Goal: Task Accomplishment & Management: Manage account settings

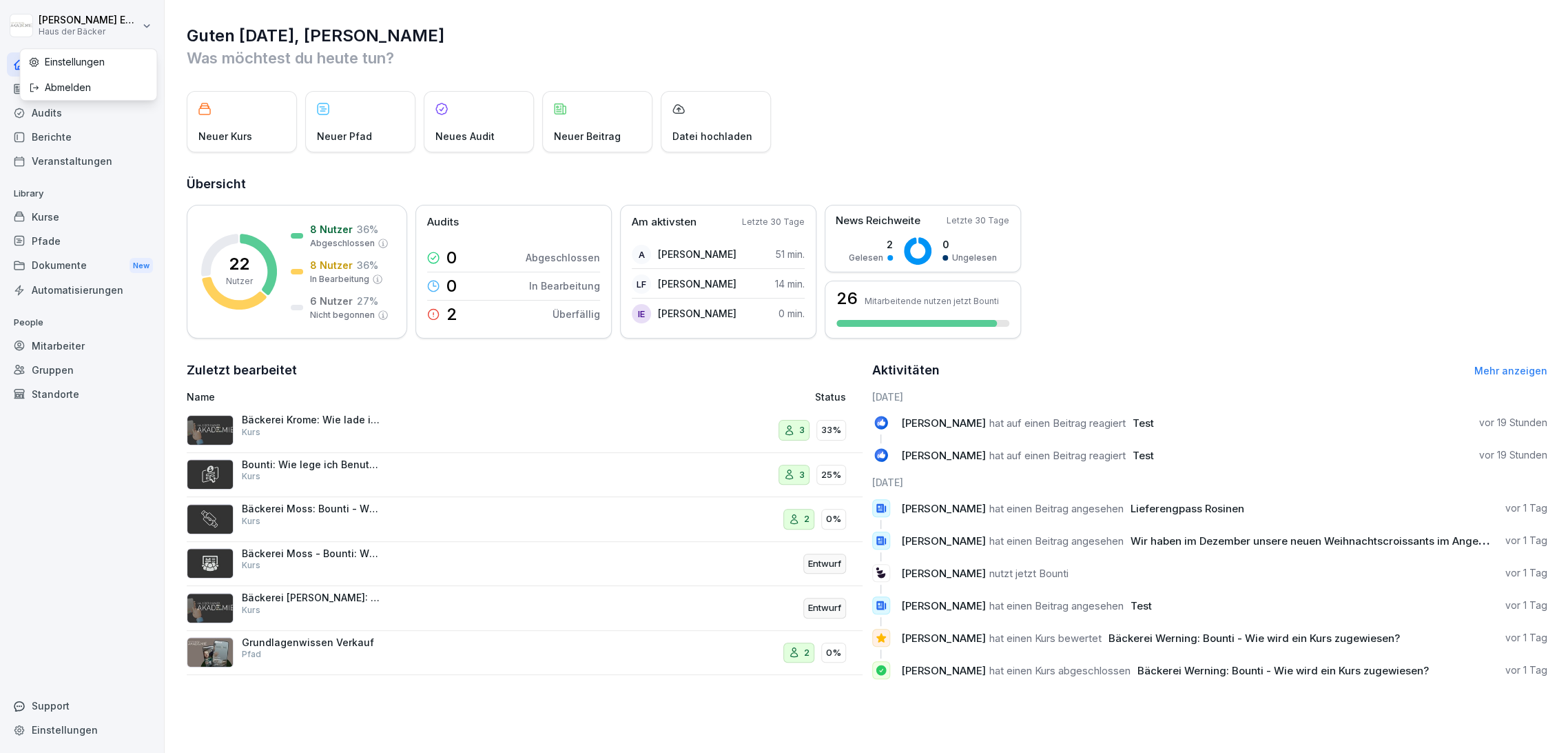
click at [91, 24] on html "Anna-Lea Ehlerding Haus der Bäcker Home News Audits Berichte Veranstaltungen Li…" at bounding box center [784, 376] width 1568 height 753
click at [100, 92] on div "Abmelden" at bounding box center [88, 87] width 137 height 25
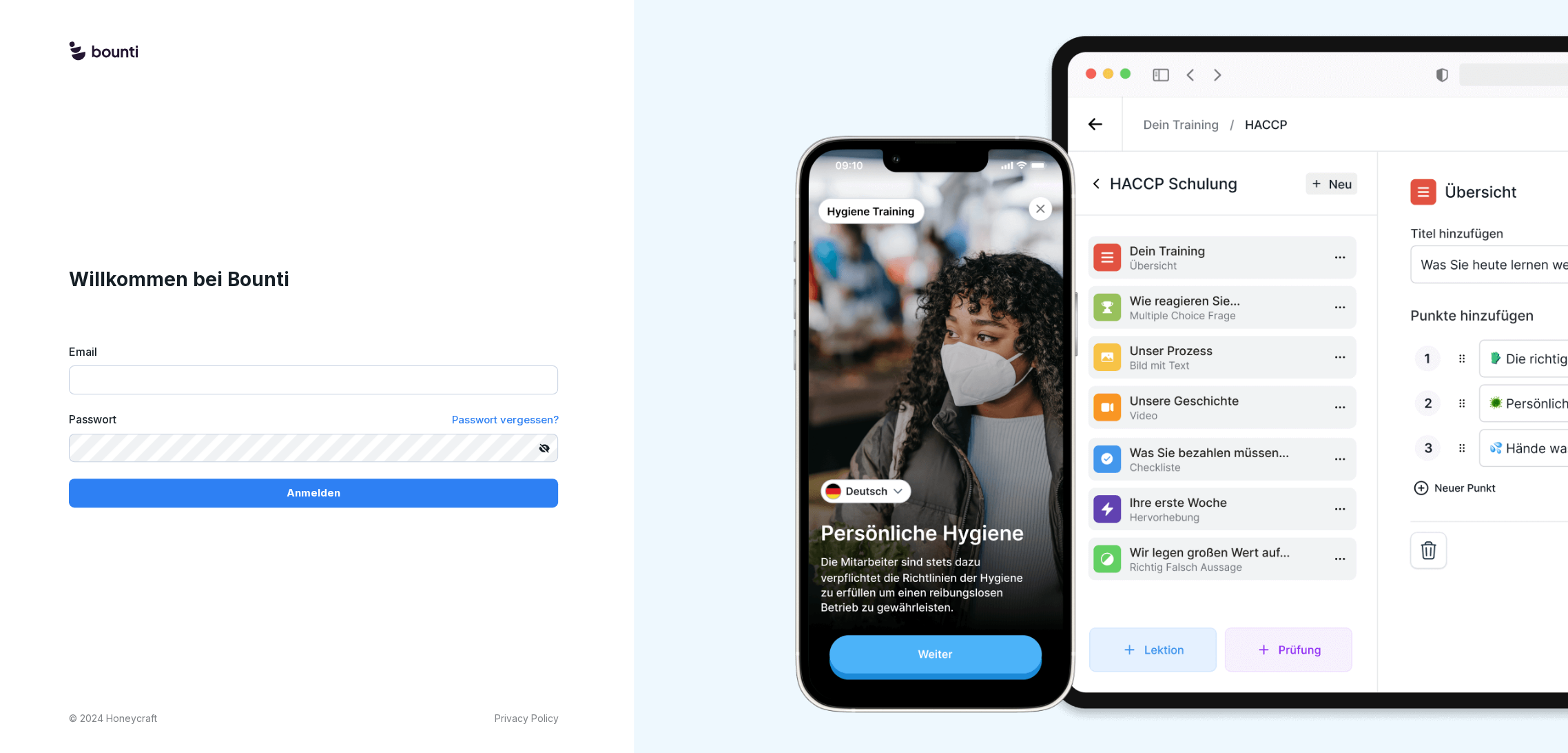
click at [281, 363] on div "Email" at bounding box center [313, 368] width 489 height 51
click at [276, 375] on input "Email" at bounding box center [313, 380] width 489 height 29
paste input "**********"
type input "**********"
drag, startPoint x: 276, startPoint y: 375, endPoint x: -107, endPoint y: 379, distance: 383.0
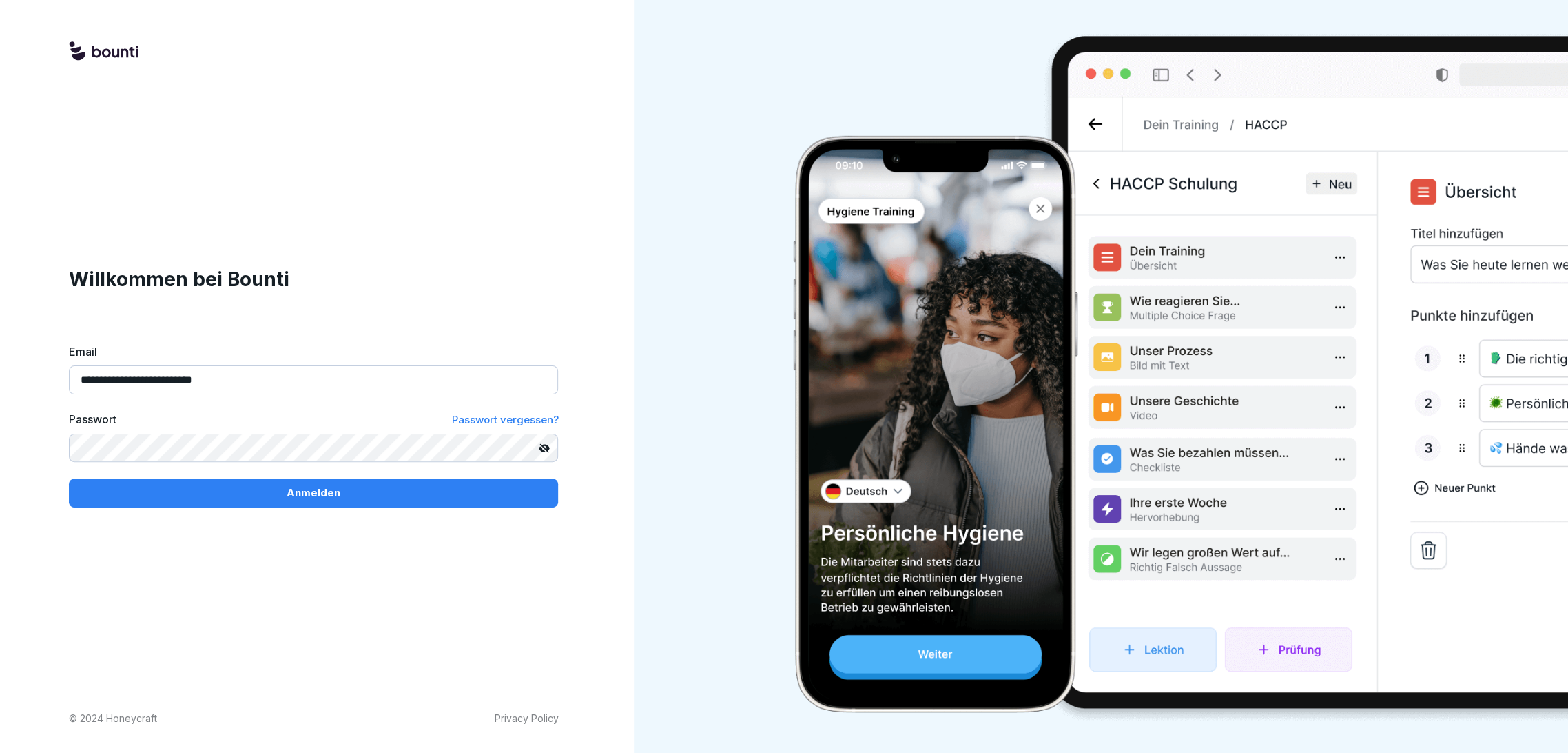
click at [0, 379] on html "**********" at bounding box center [784, 376] width 1568 height 753
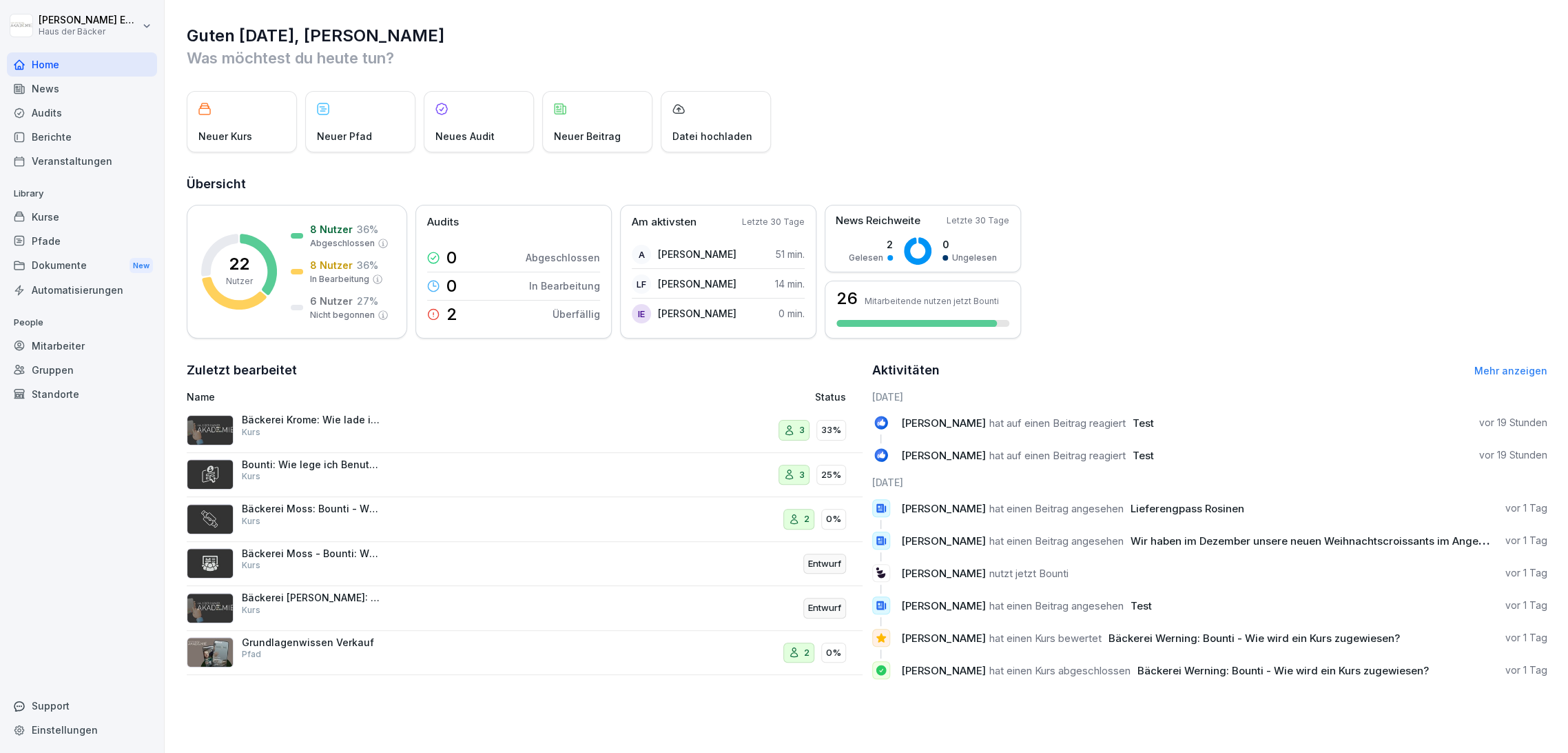
click at [62, 225] on div "Kurse" at bounding box center [82, 216] width 150 height 24
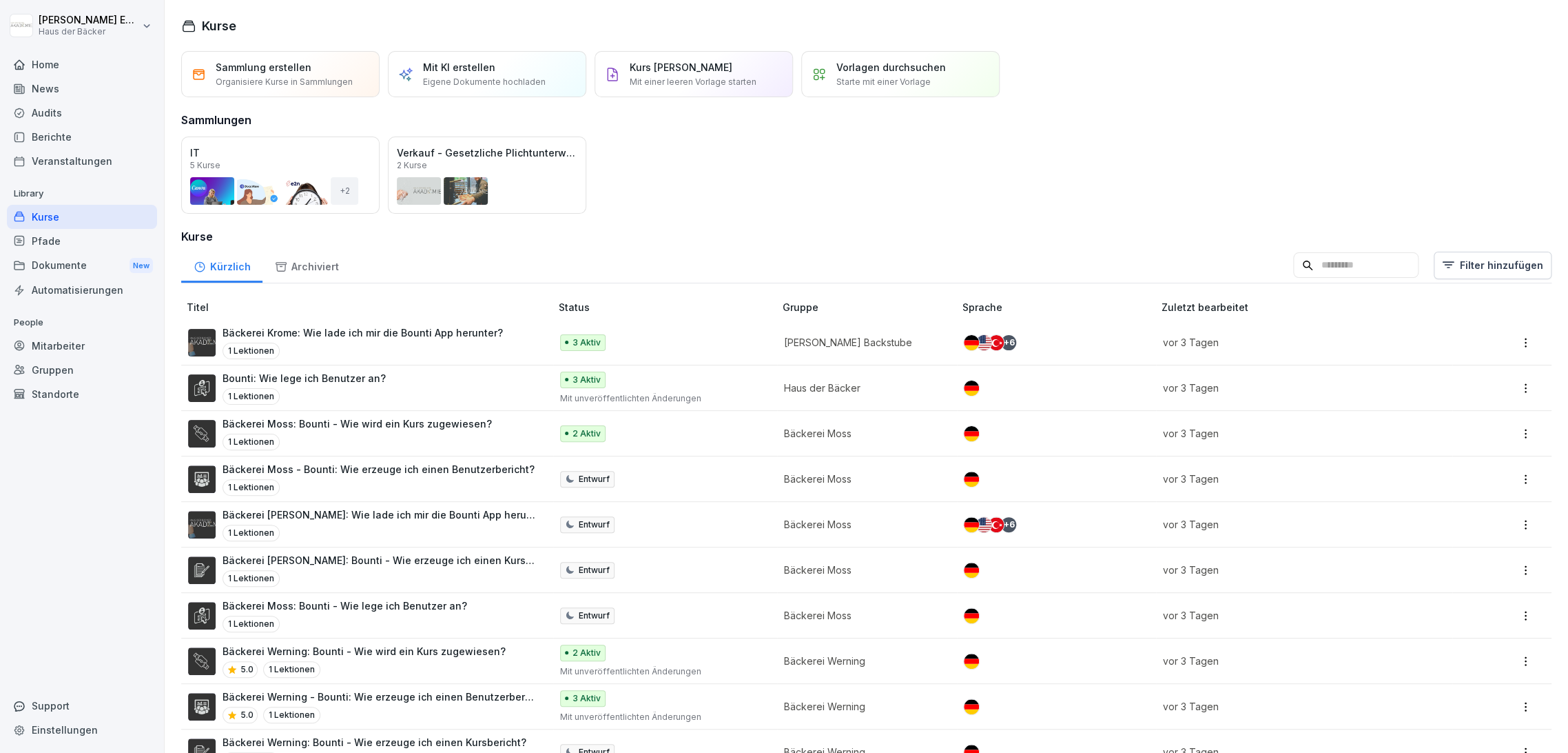
click at [0, 0] on div "Öffnen" at bounding box center [0, 0] width 0 height 0
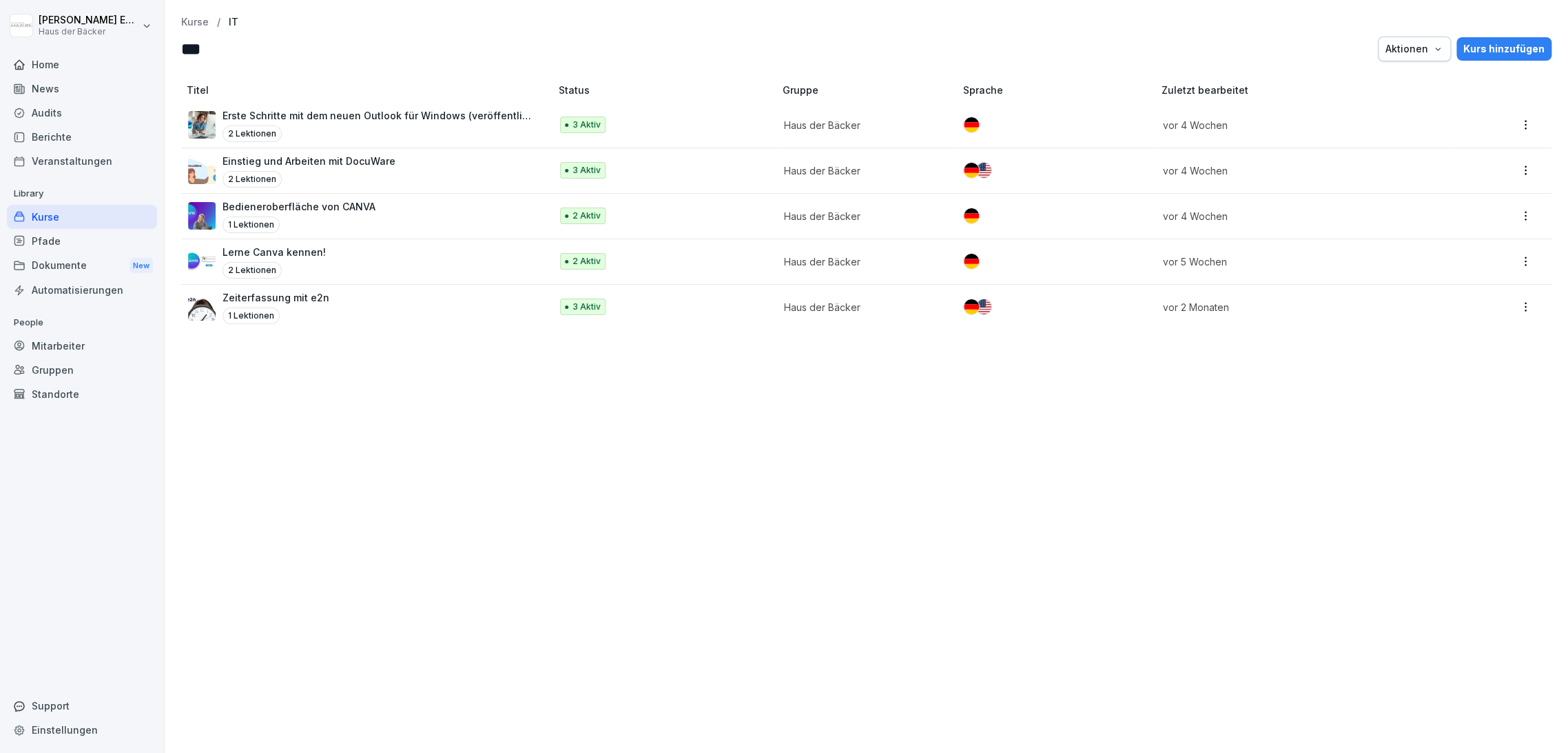
click at [375, 176] on div "2 Lektionen" at bounding box center [309, 179] width 173 height 16
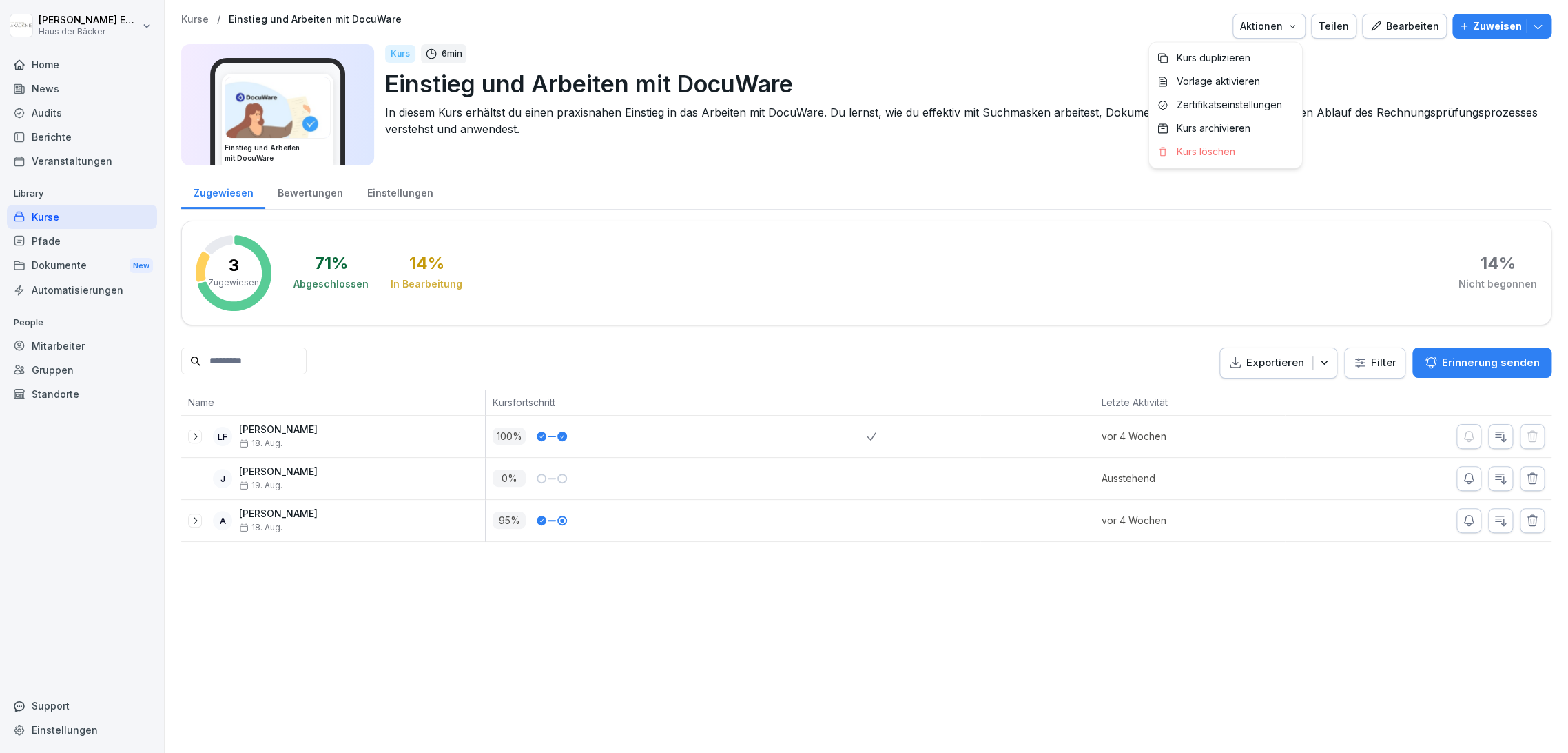
click at [1287, 26] on icon "button" at bounding box center [1292, 26] width 11 height 11
click at [1402, 26] on div "Bearbeiten" at bounding box center [1404, 26] width 70 height 15
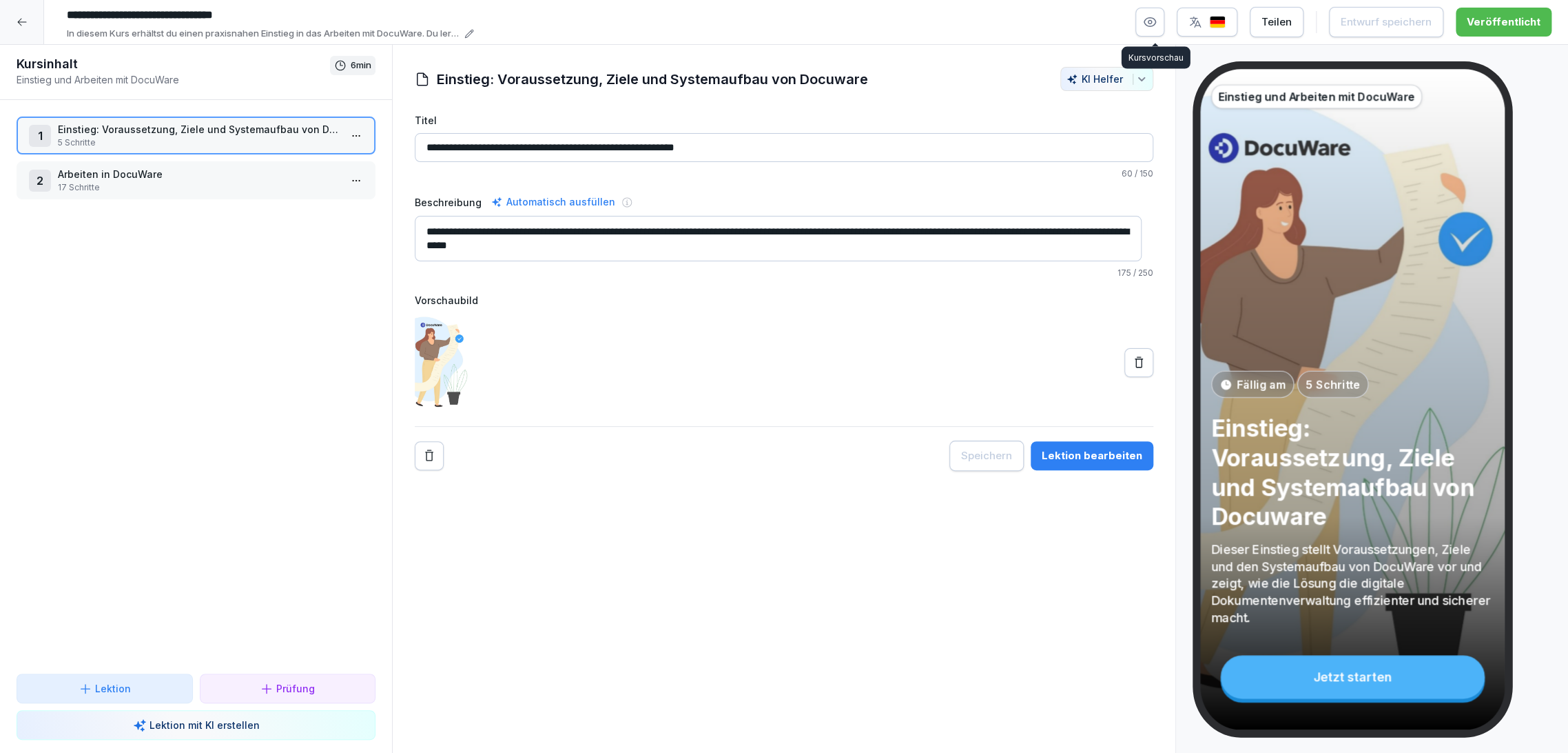
click at [1150, 22] on icon "button" at bounding box center [1150, 23] width 12 height 9
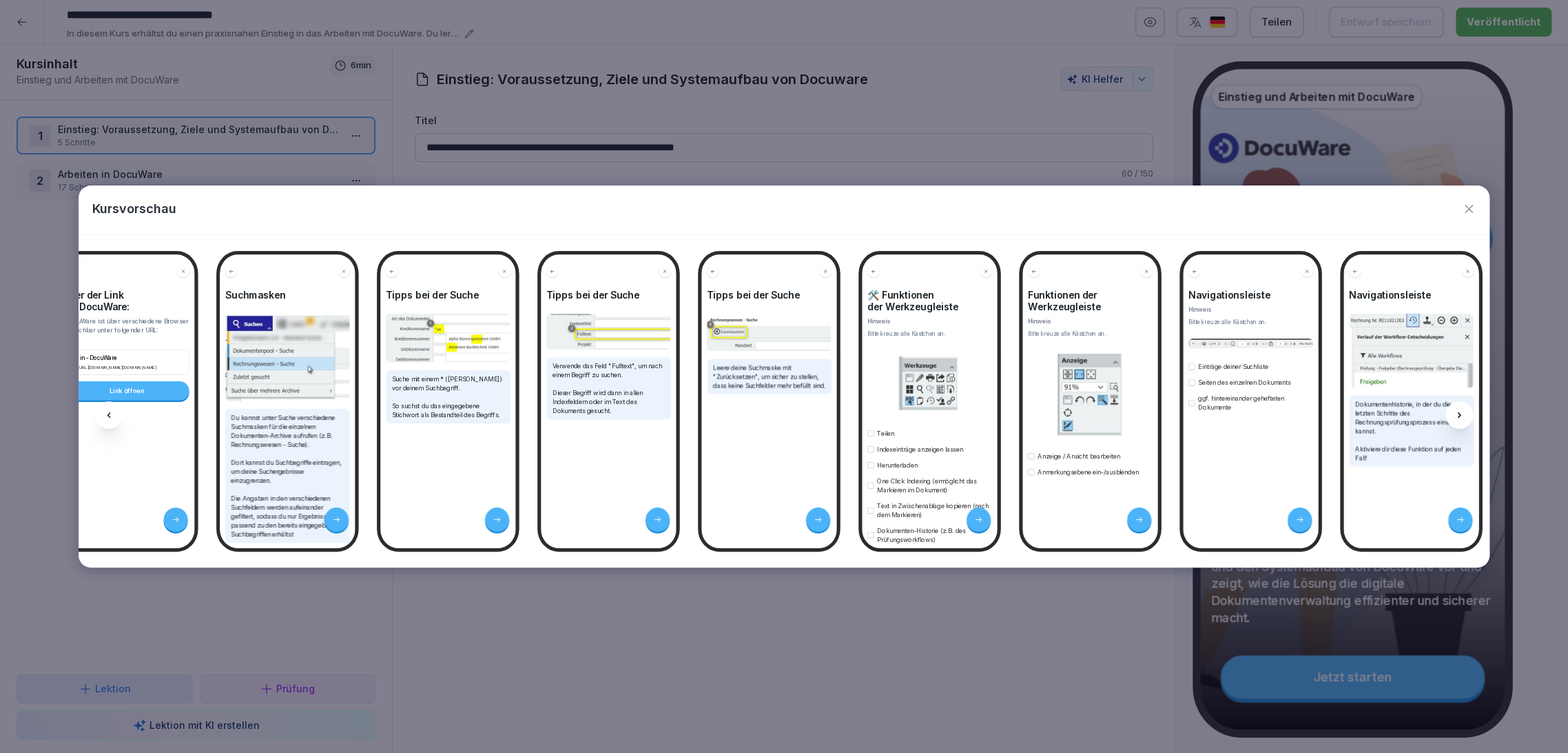
scroll to position [0, 1545]
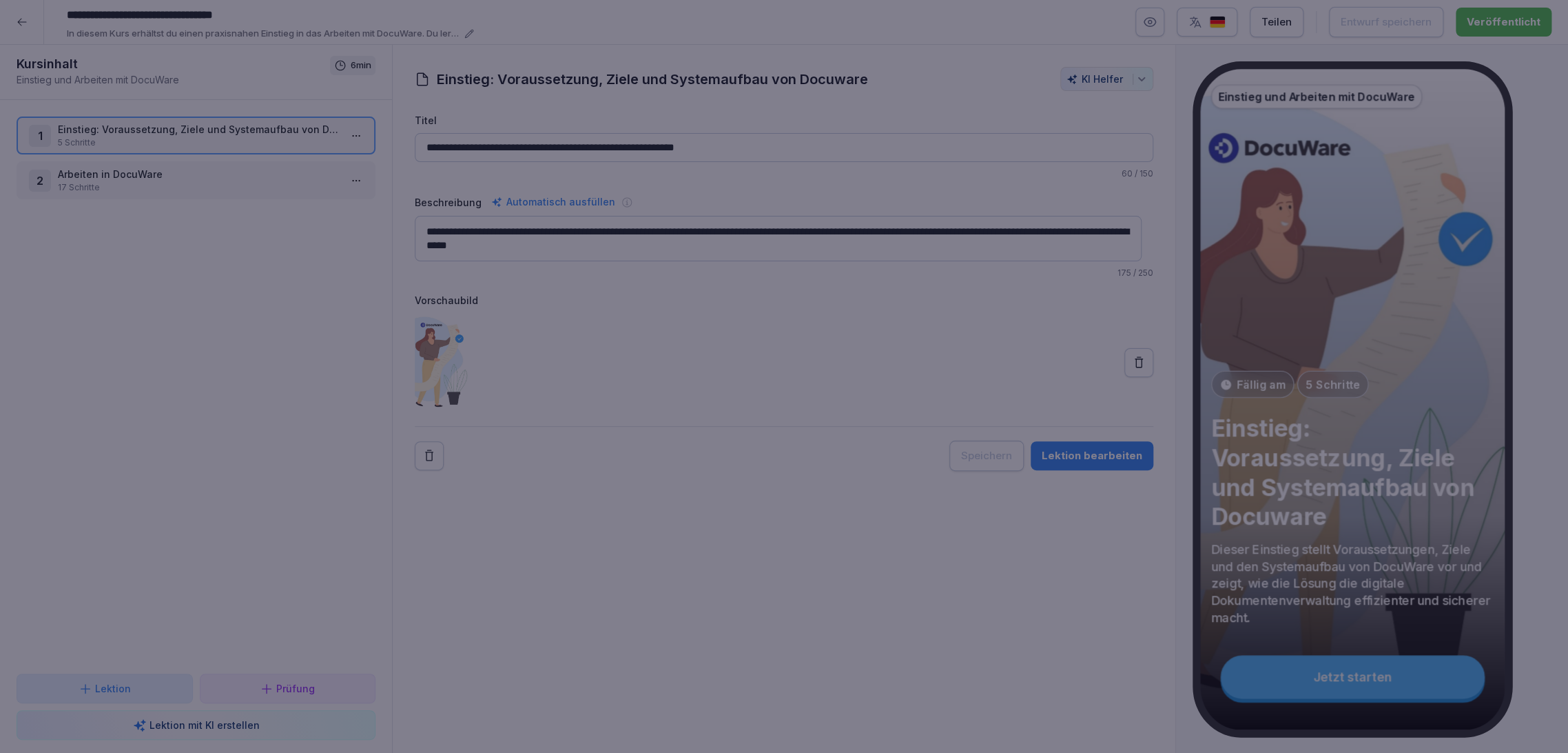
click at [700, 657] on div at bounding box center [784, 376] width 1568 height 753
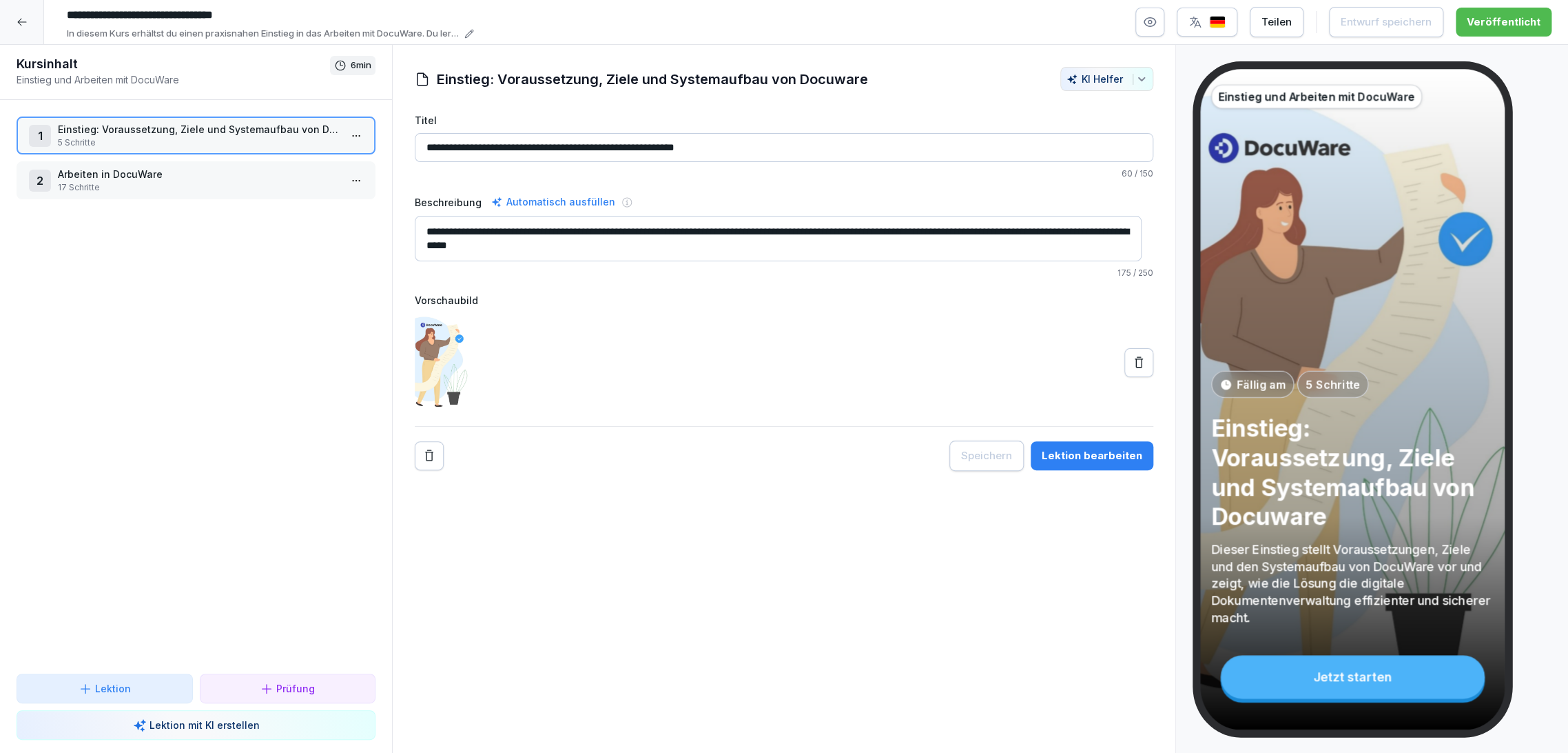
click at [4, 24] on div at bounding box center [22, 22] width 44 height 44
click at [15, 26] on html "**********" at bounding box center [784, 376] width 1568 height 753
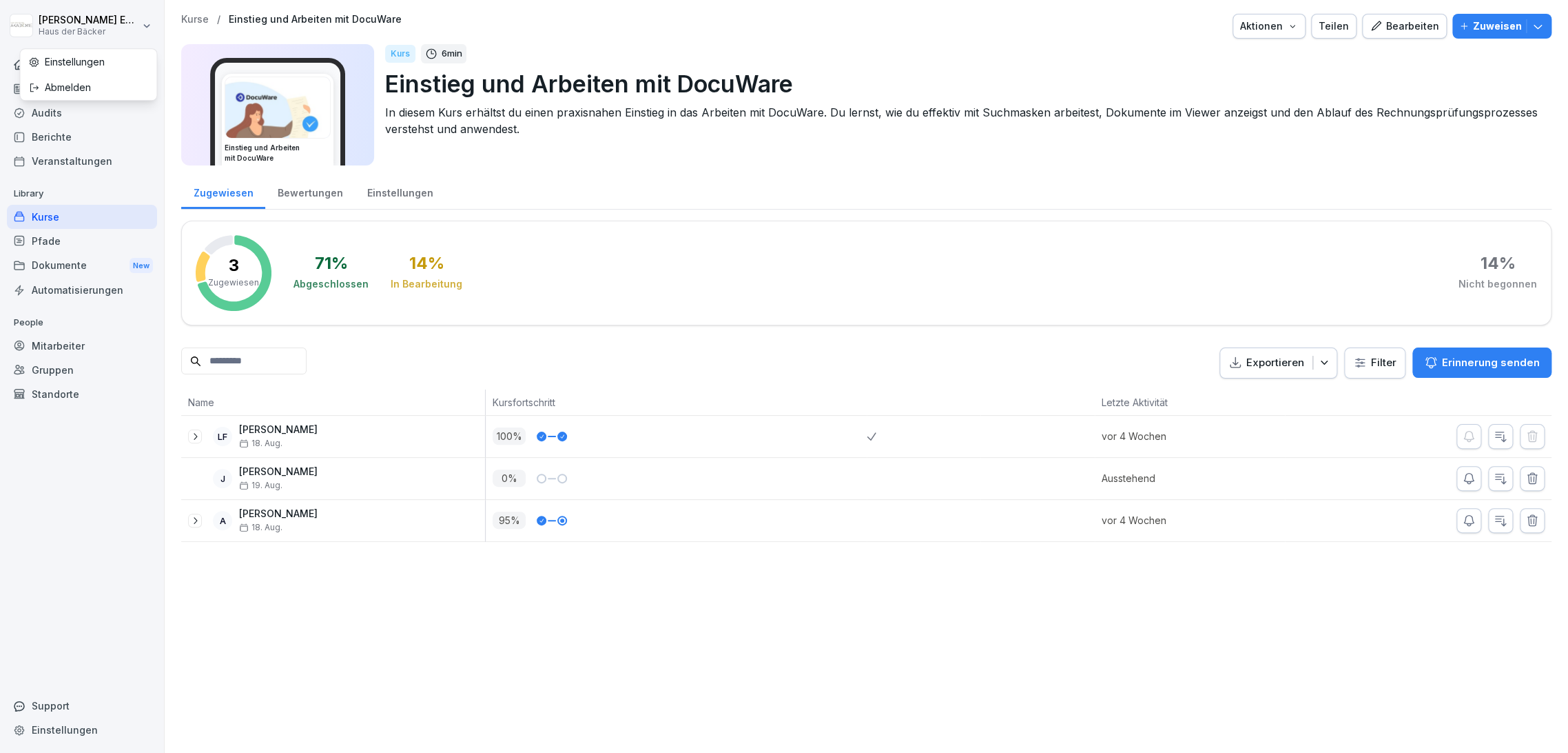
click at [69, 333] on html "[PERSON_NAME] Haus der Bäcker Home News Audits Berichte Veranstaltungen Library…" at bounding box center [784, 376] width 1568 height 753
click at [69, 339] on div "Mitarbeiter" at bounding box center [82, 346] width 150 height 24
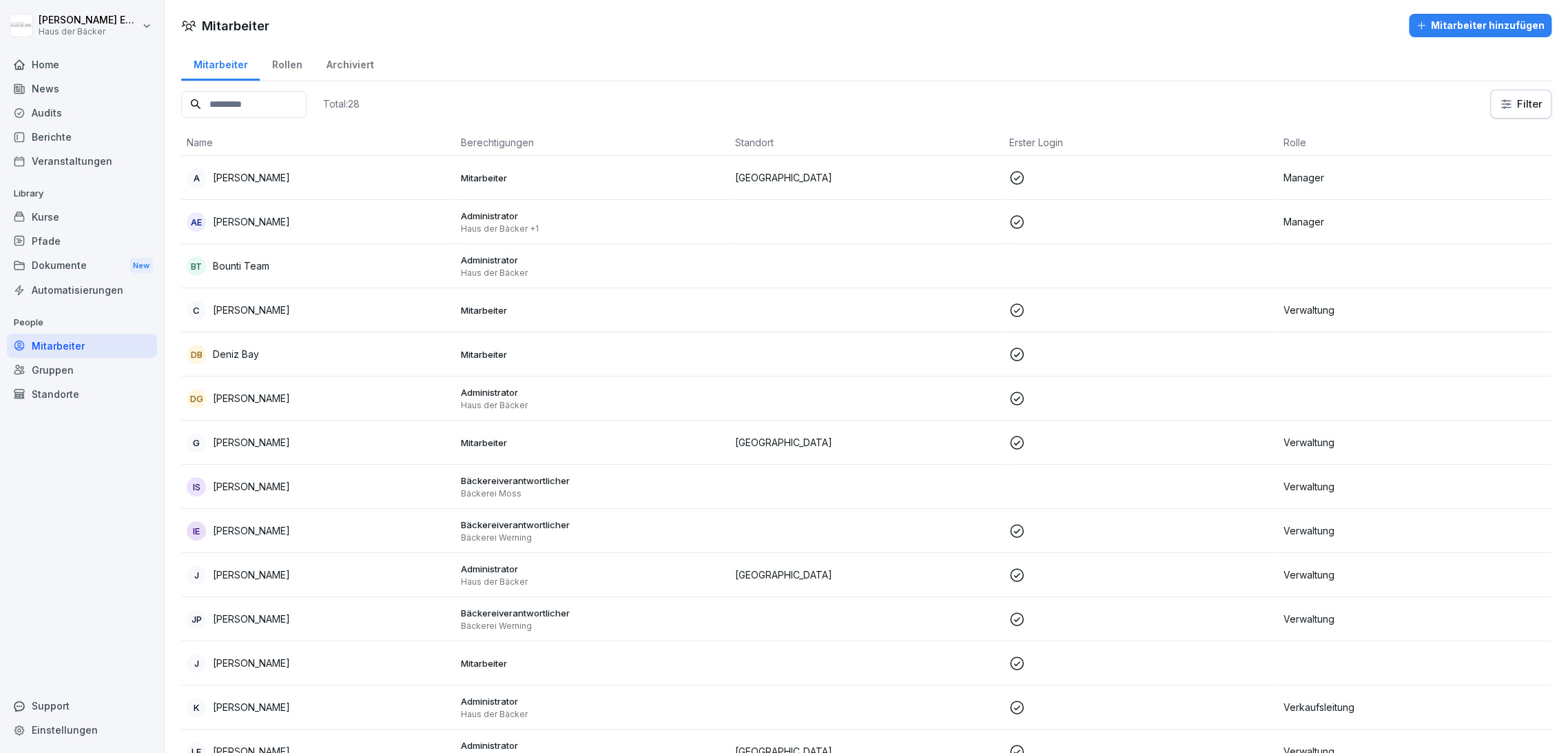
click at [259, 177] on div "A [PERSON_NAME]" at bounding box center [318, 177] width 263 height 19
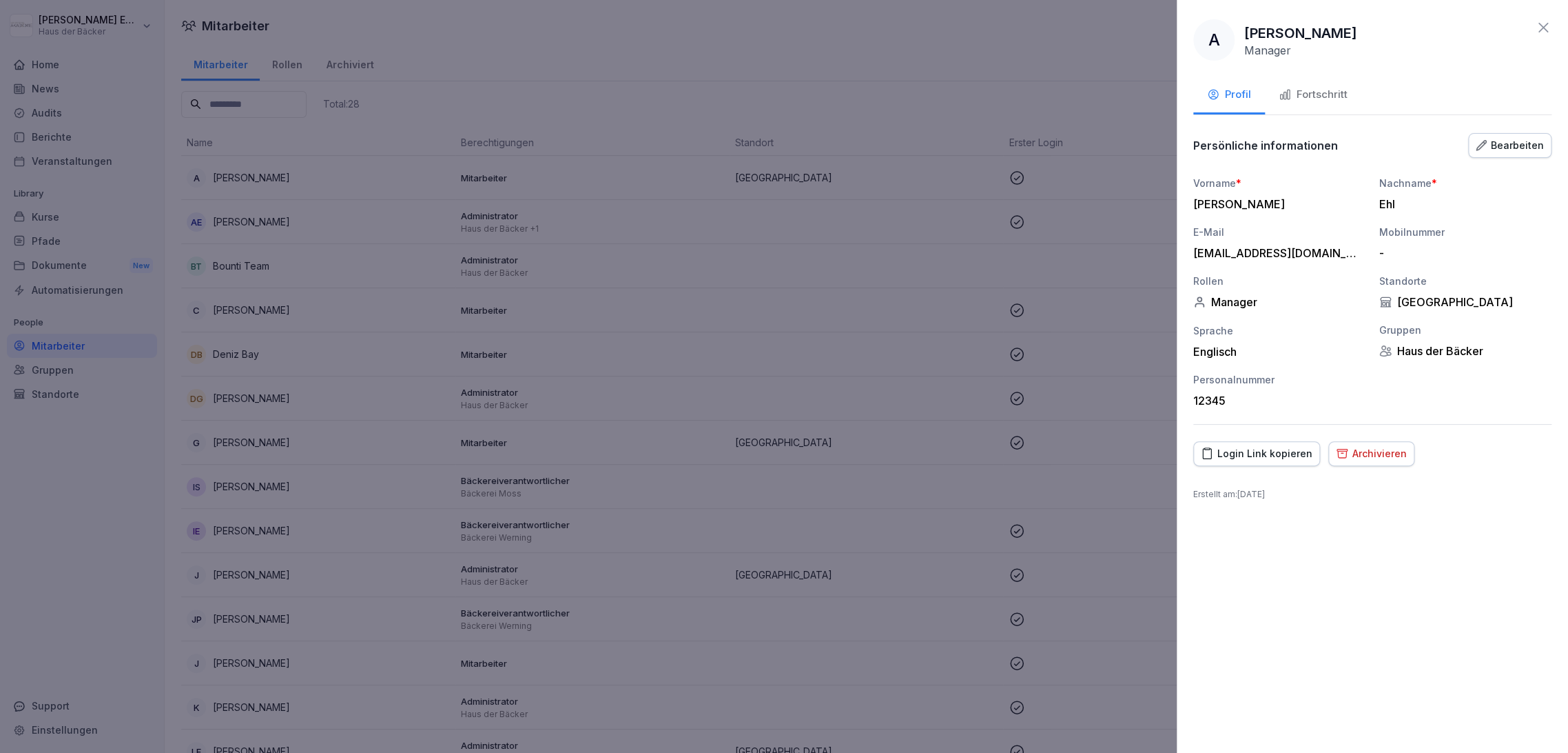
click at [1252, 458] on div "Login Link kopieren" at bounding box center [1256, 453] width 111 height 15
click at [437, 307] on div at bounding box center [784, 376] width 1568 height 753
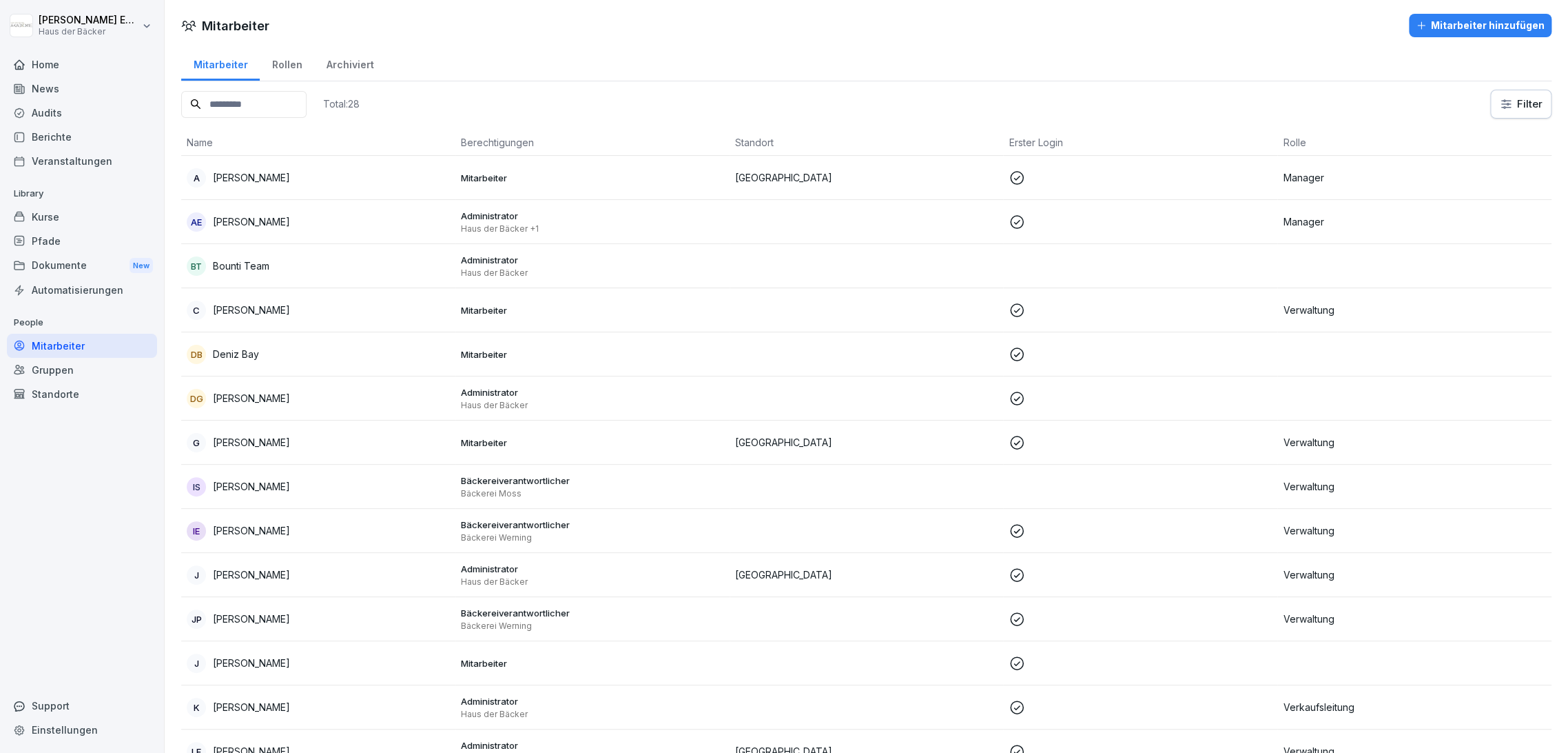
click at [110, 221] on div "Kurse" at bounding box center [82, 216] width 150 height 24
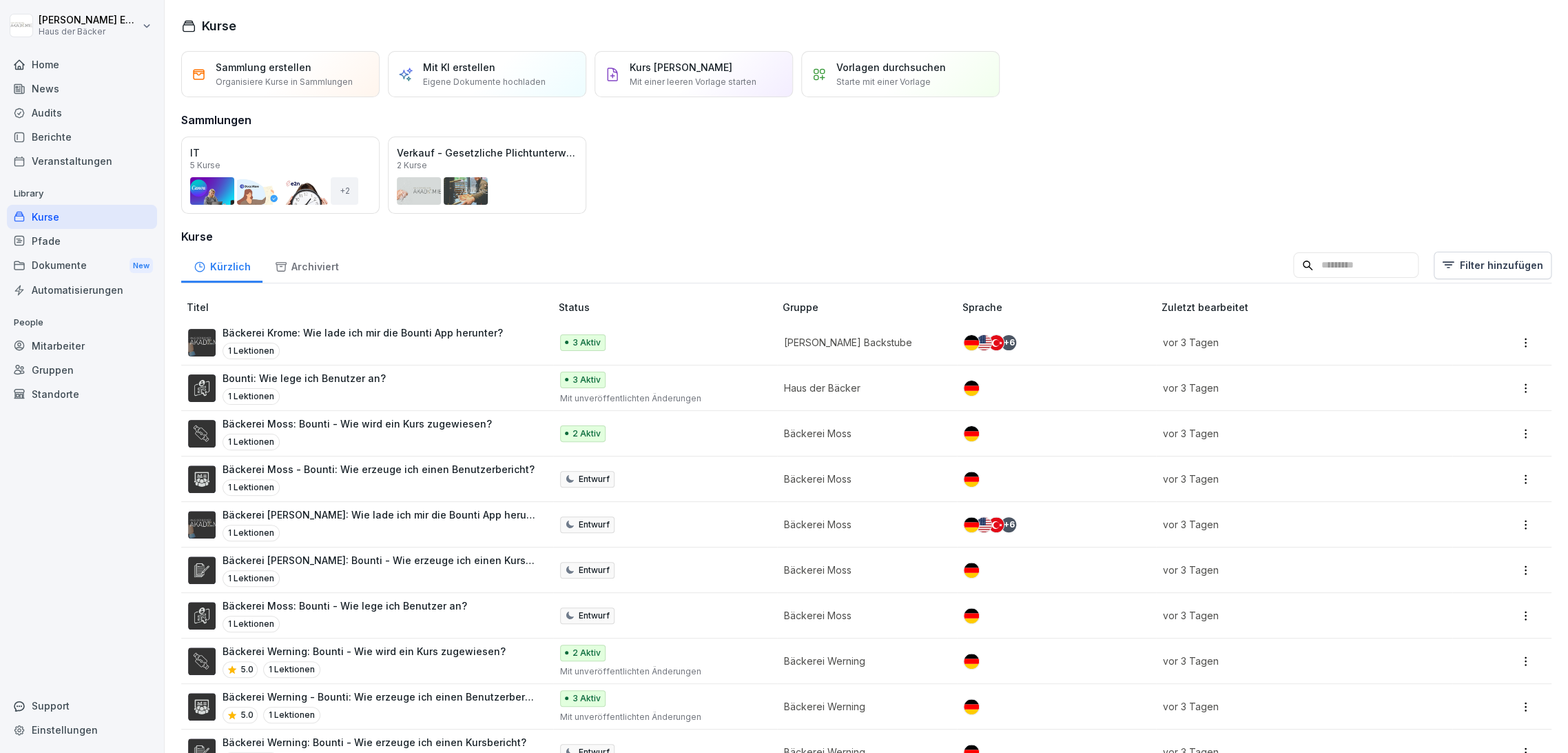
click at [1388, 272] on input at bounding box center [1355, 265] width 126 height 26
click at [117, 343] on div "Mitarbeiter" at bounding box center [82, 346] width 150 height 24
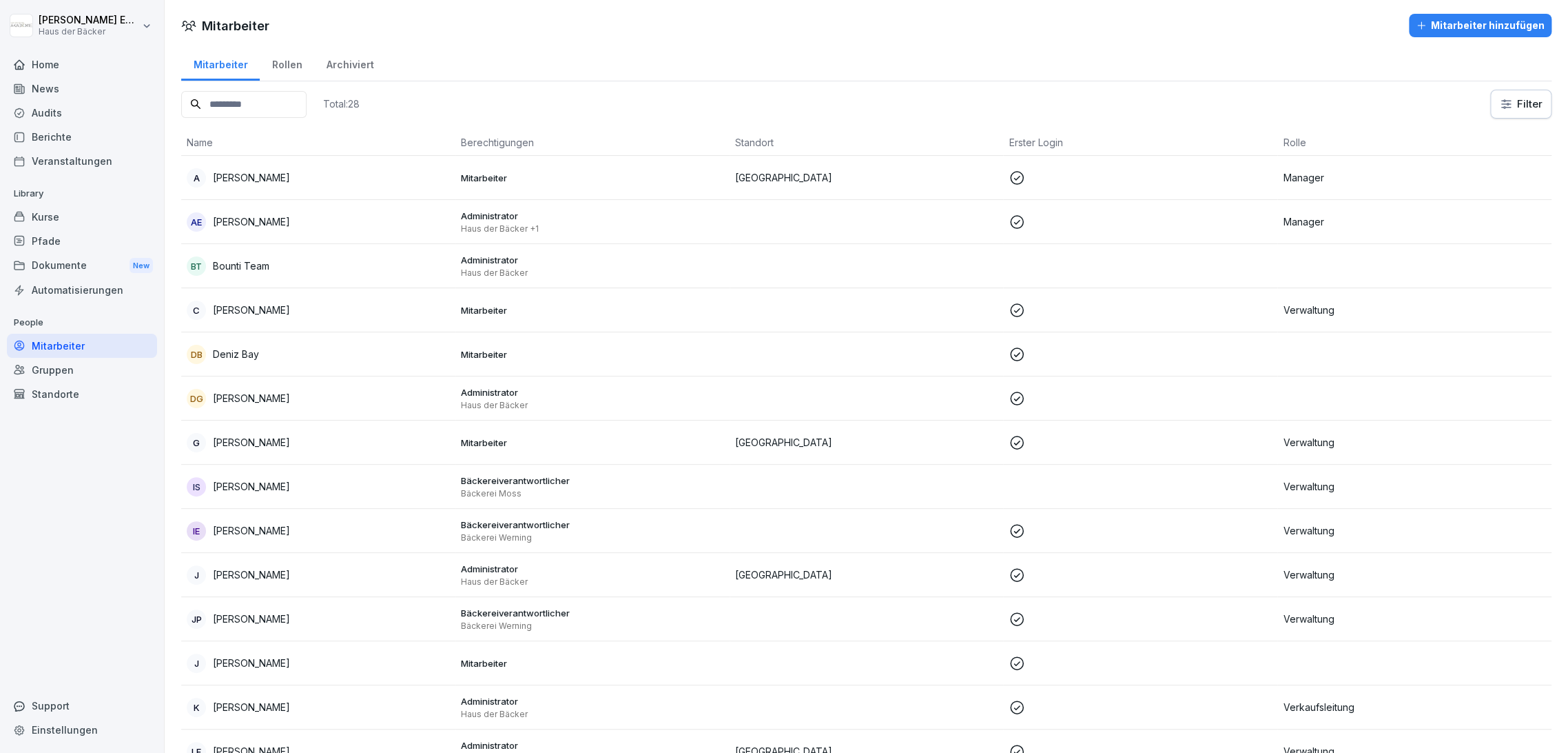
drag, startPoint x: 88, startPoint y: 383, endPoint x: 85, endPoint y: 372, distance: 11.4
click at [88, 382] on div "Standorte" at bounding box center [82, 394] width 150 height 24
click at [85, 363] on div "Gruppen" at bounding box center [82, 369] width 150 height 24
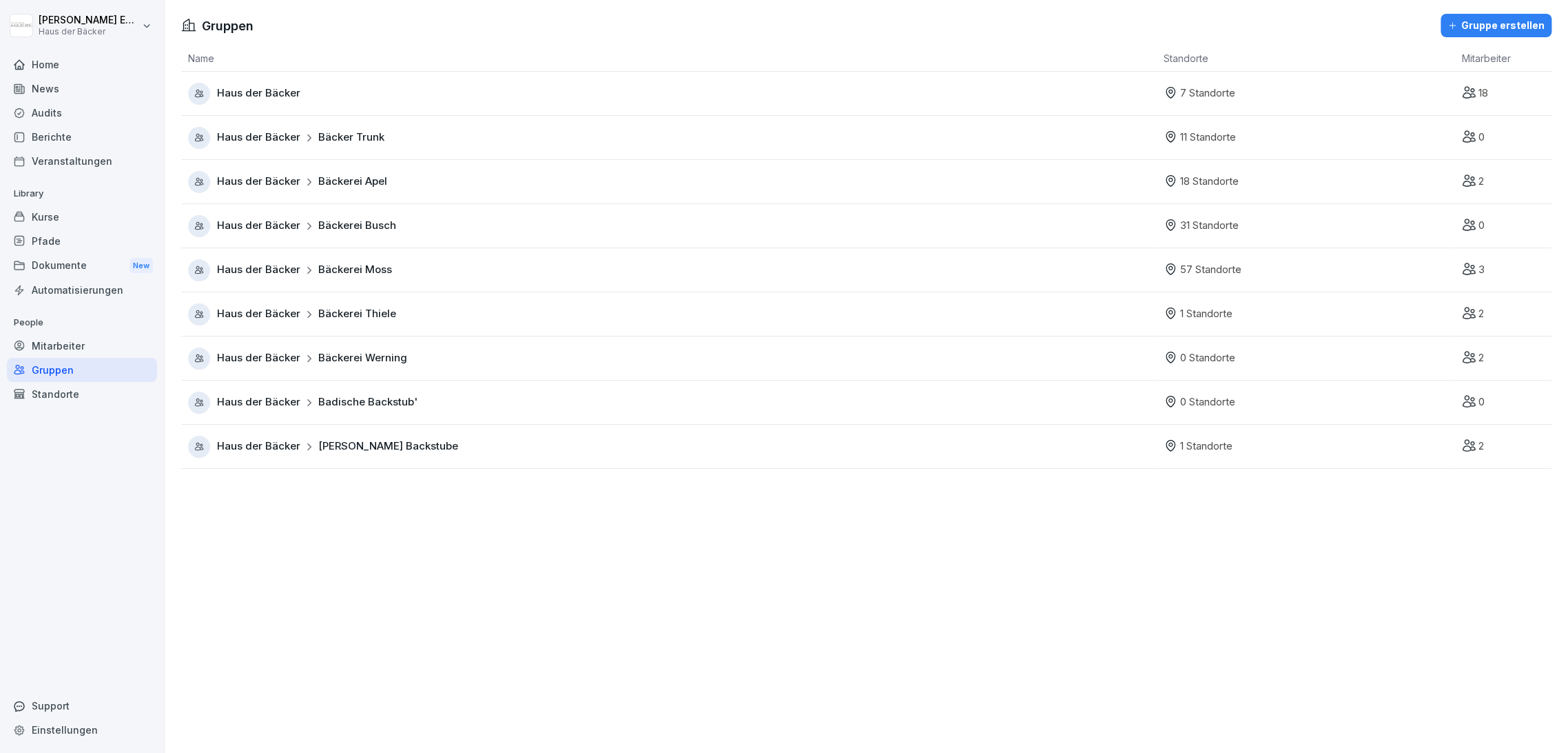
click at [79, 351] on div "Mitarbeiter" at bounding box center [82, 346] width 150 height 24
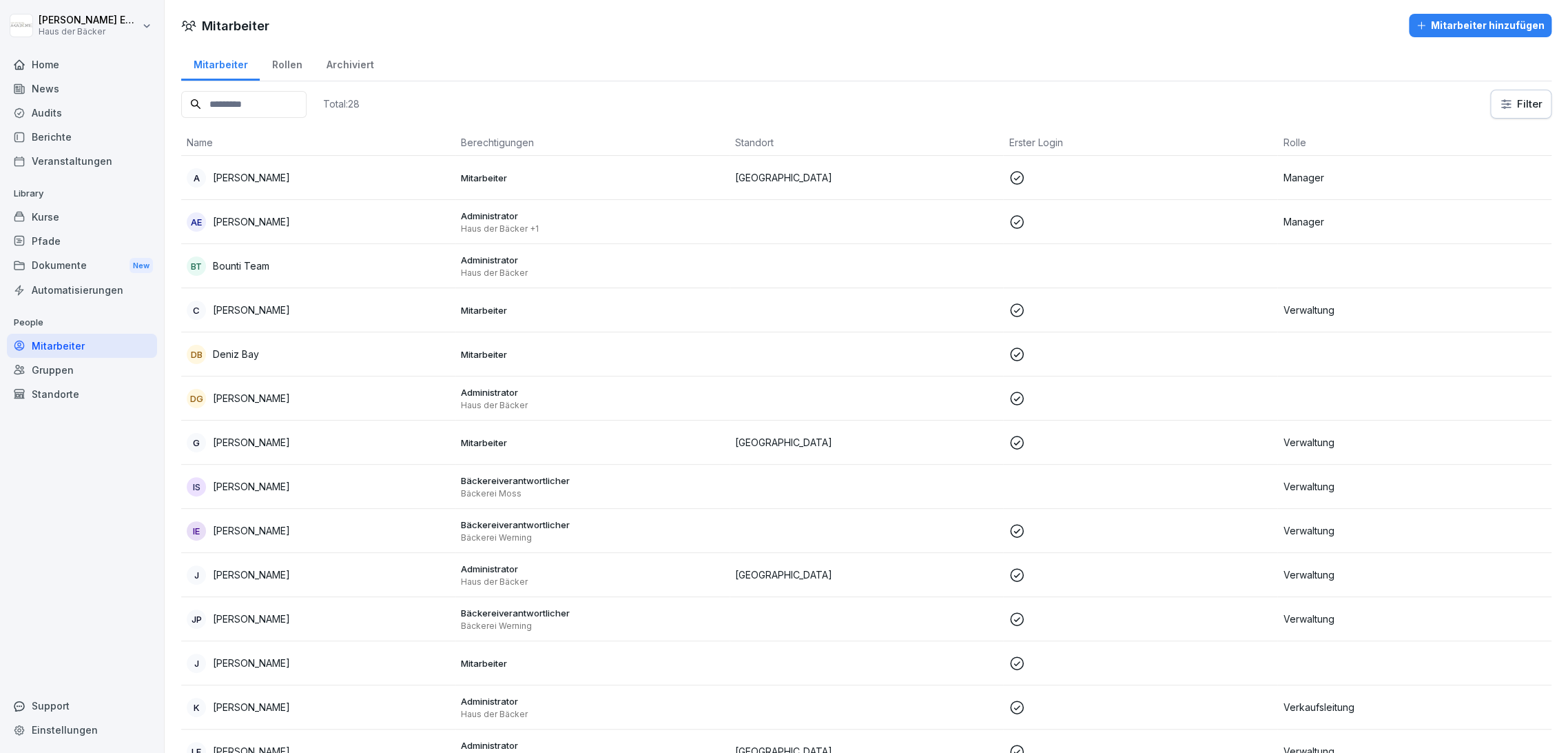
click at [81, 367] on div "Gruppen" at bounding box center [82, 369] width 150 height 24
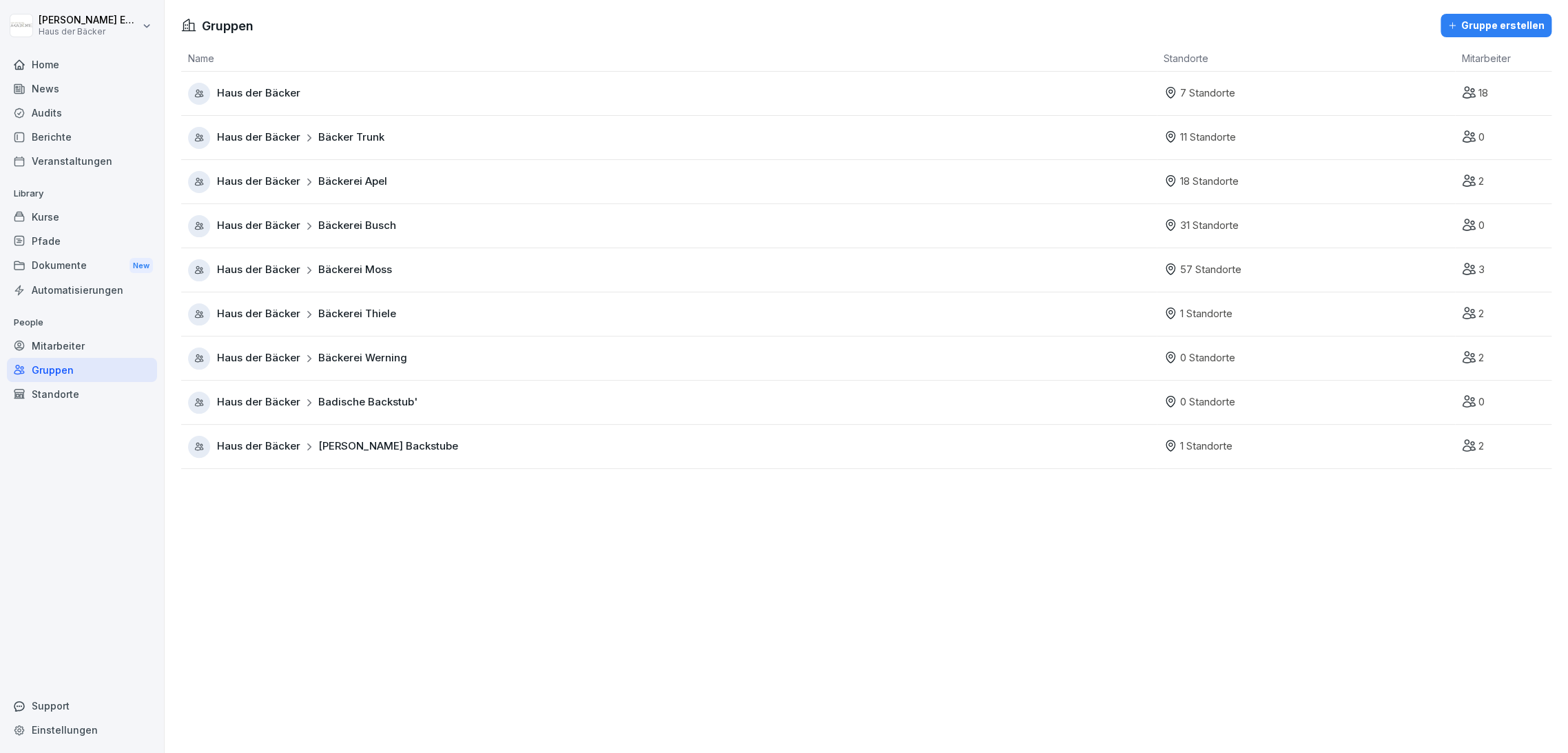
click at [324, 92] on div "Haus der Bäcker" at bounding box center [672, 93] width 969 height 22
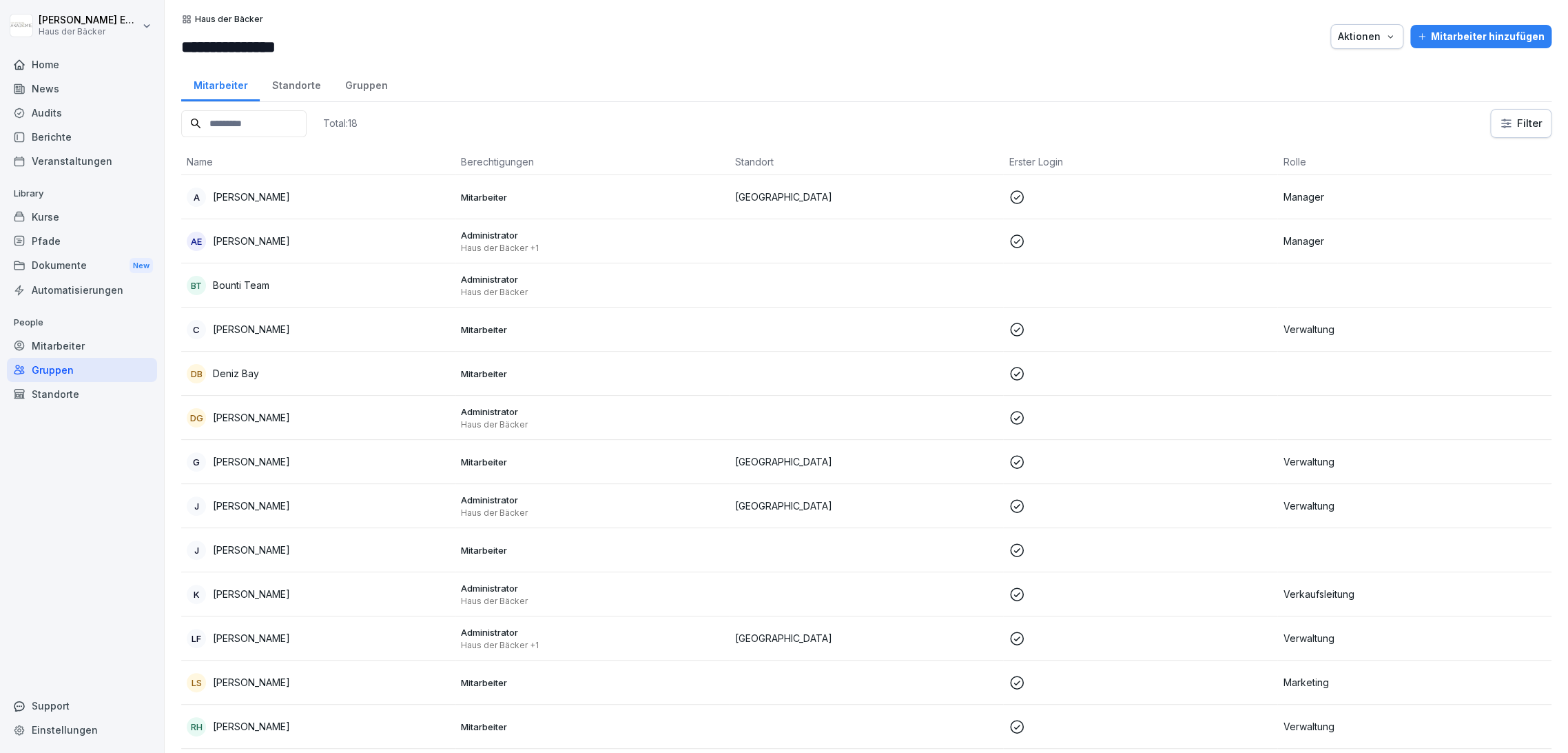
click at [324, 92] on div "Standorte" at bounding box center [296, 83] width 73 height 35
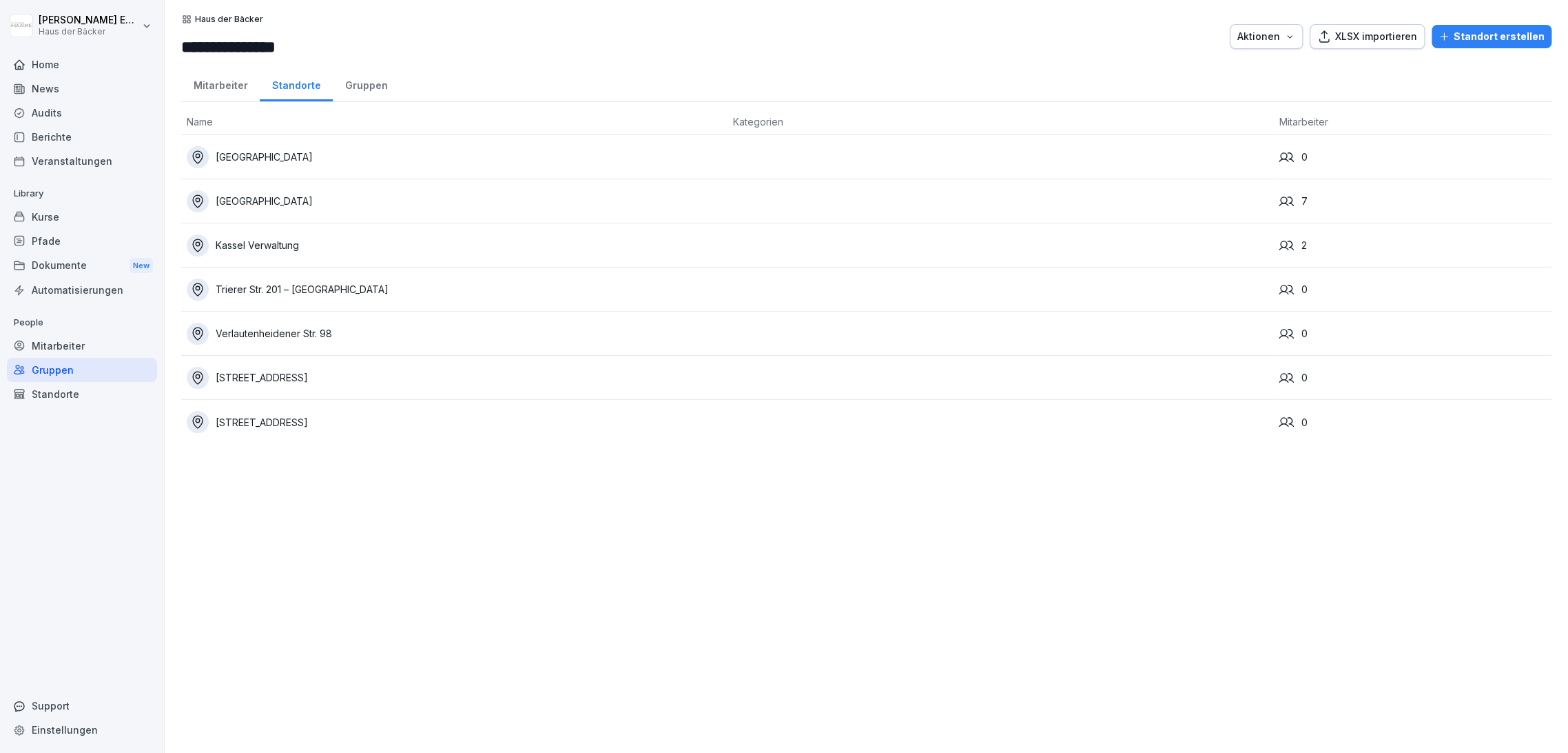
click at [356, 83] on div "Gruppen" at bounding box center [366, 83] width 67 height 35
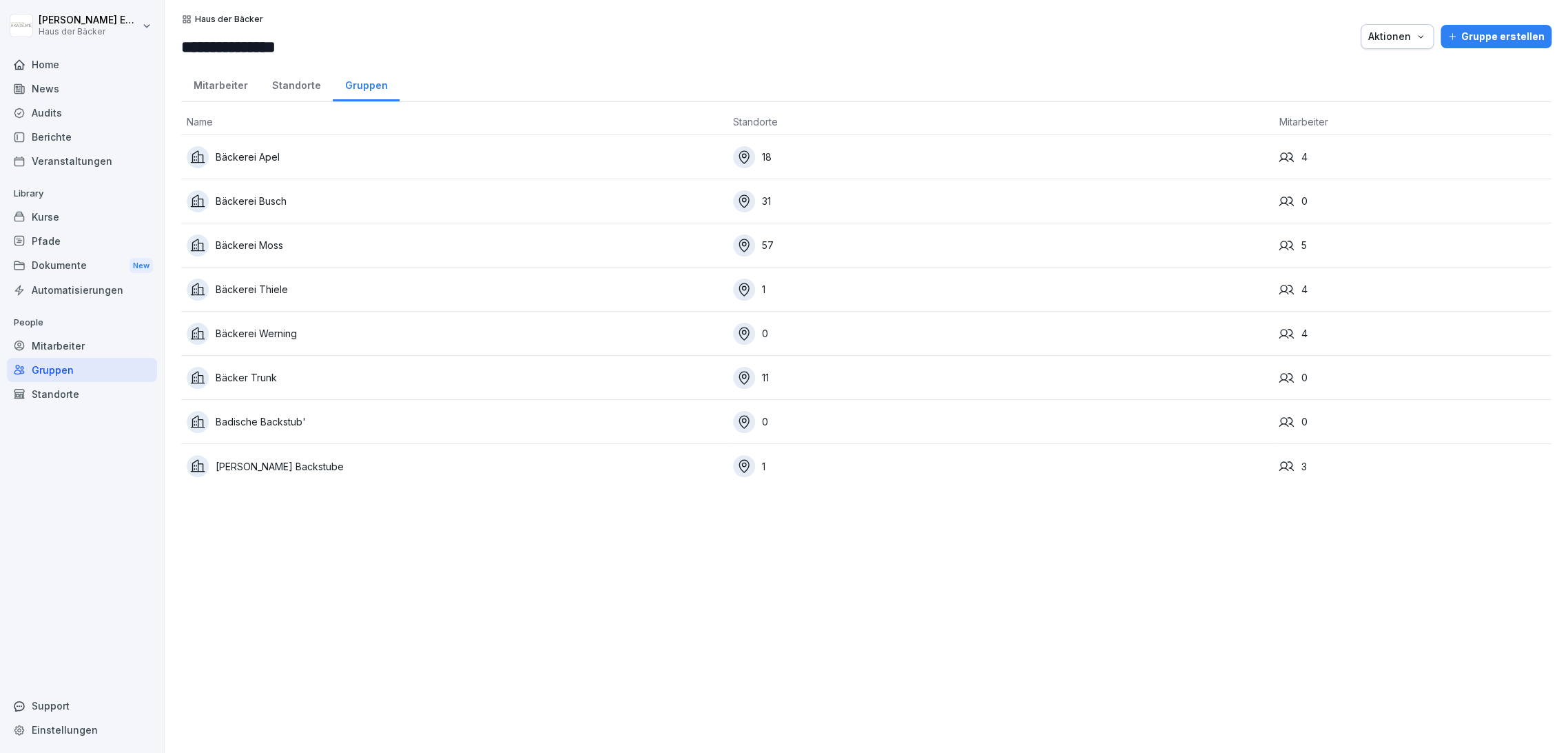
click at [299, 87] on div "Standorte" at bounding box center [296, 83] width 73 height 35
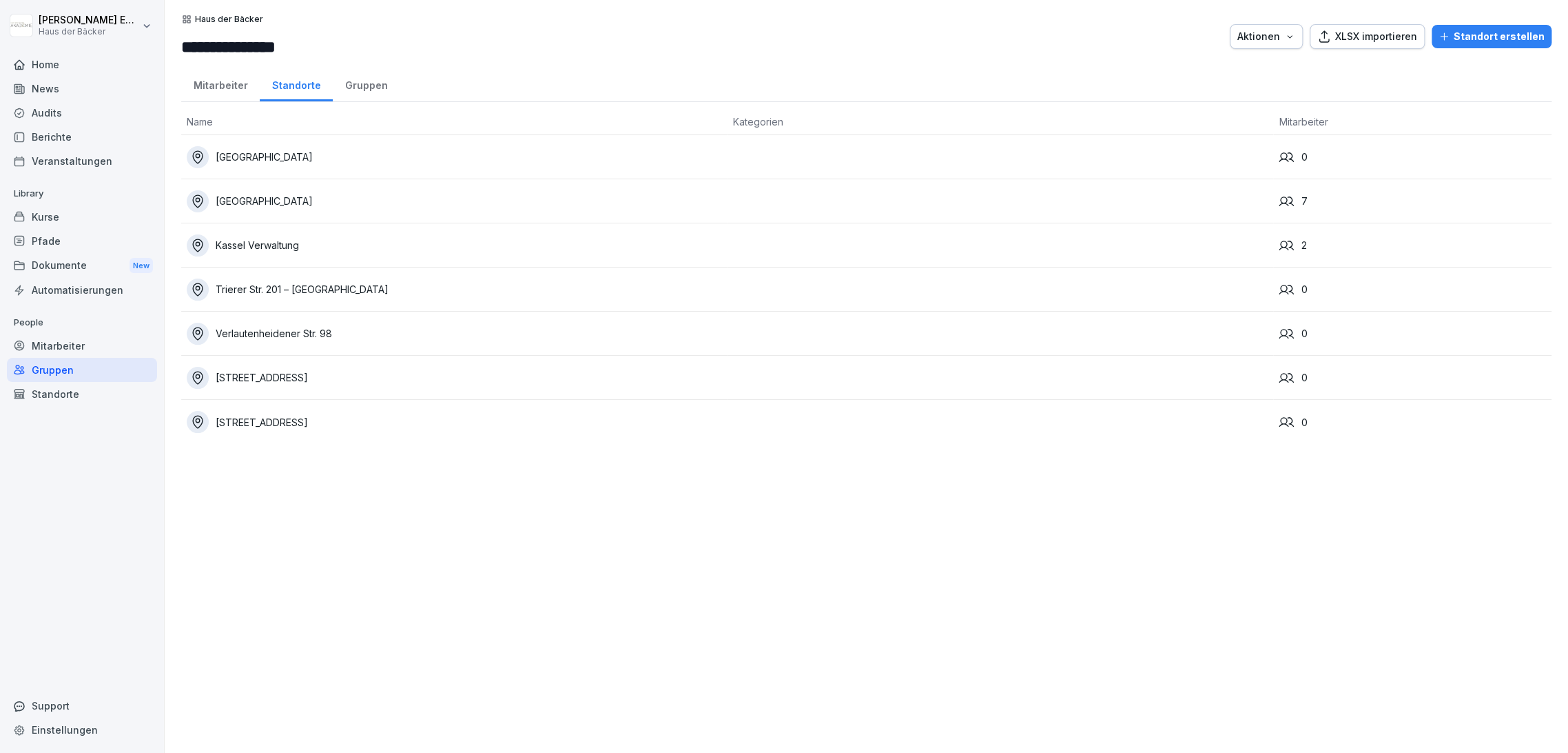
click at [232, 87] on div "Mitarbeiter" at bounding box center [220, 83] width 79 height 35
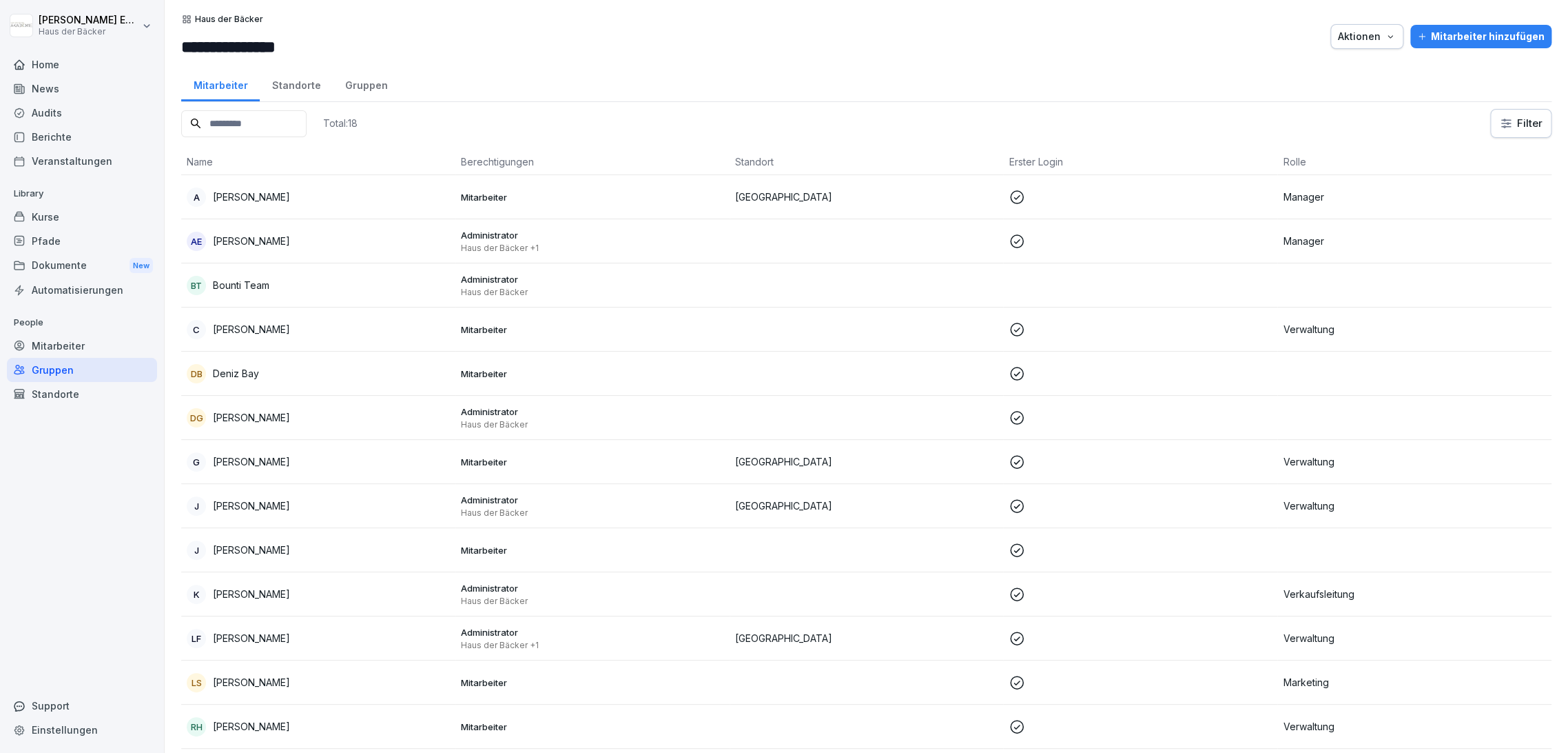
click at [283, 86] on div "Standorte" at bounding box center [296, 83] width 73 height 35
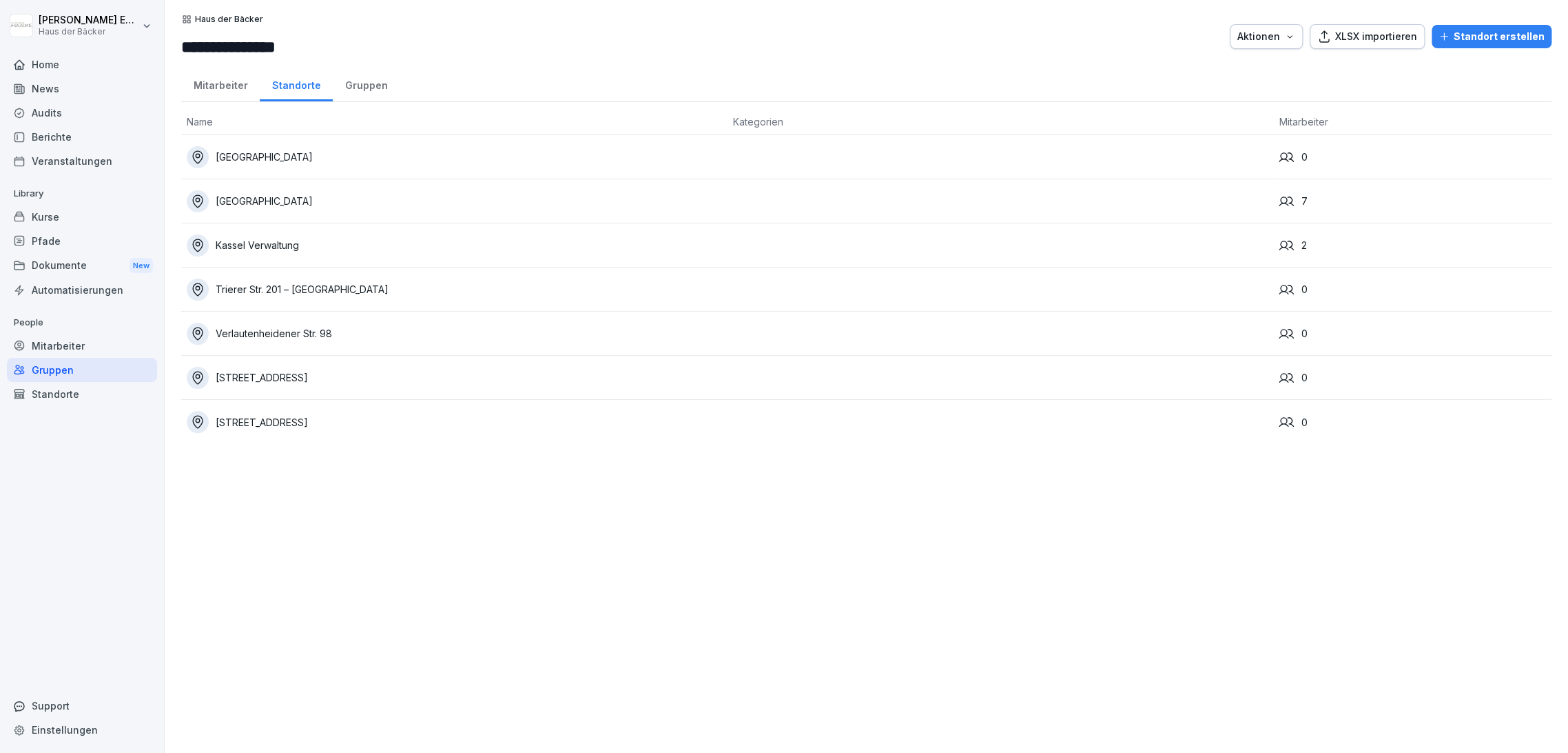
click at [348, 81] on div "Gruppen" at bounding box center [366, 83] width 67 height 35
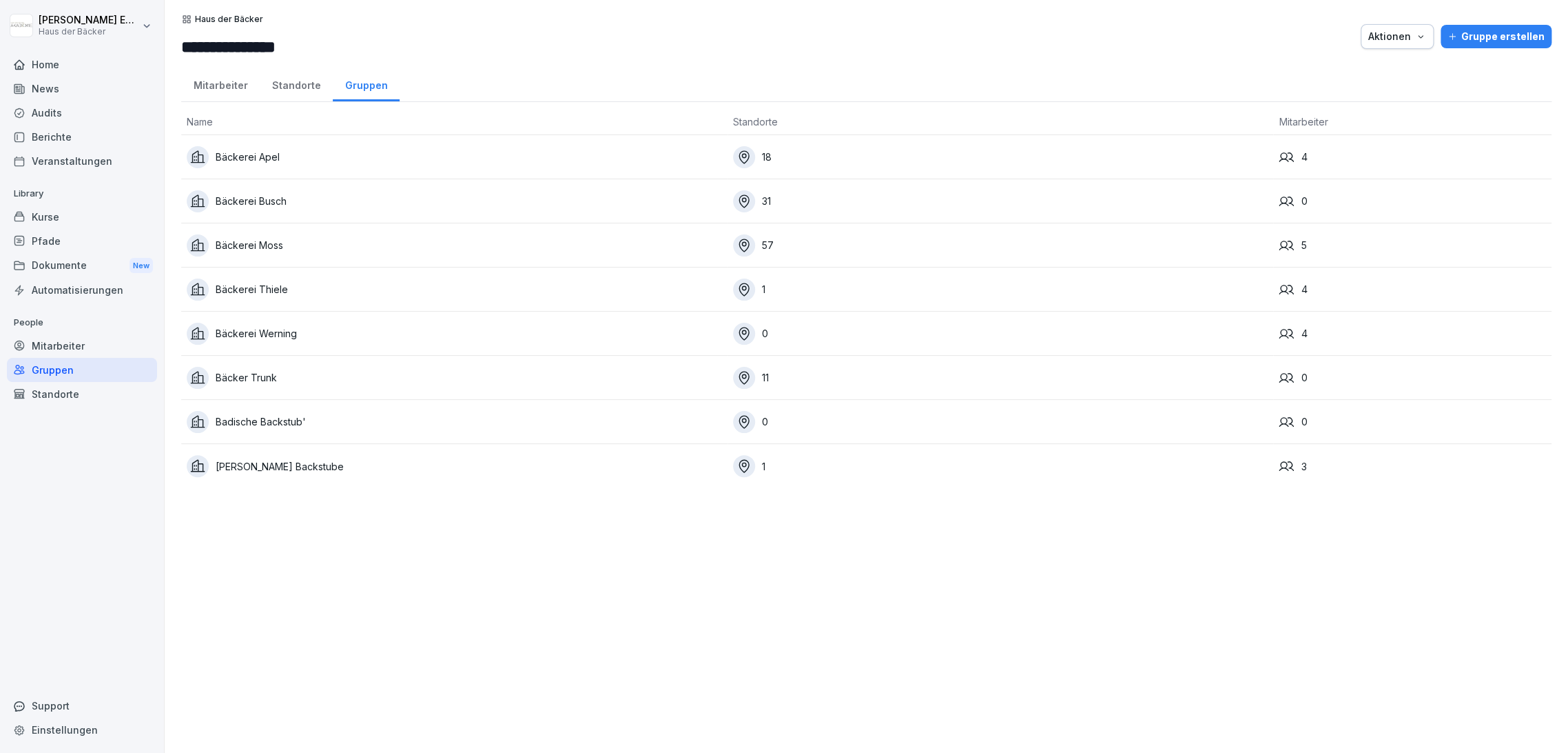
click at [284, 97] on div "Standorte" at bounding box center [296, 83] width 73 height 35
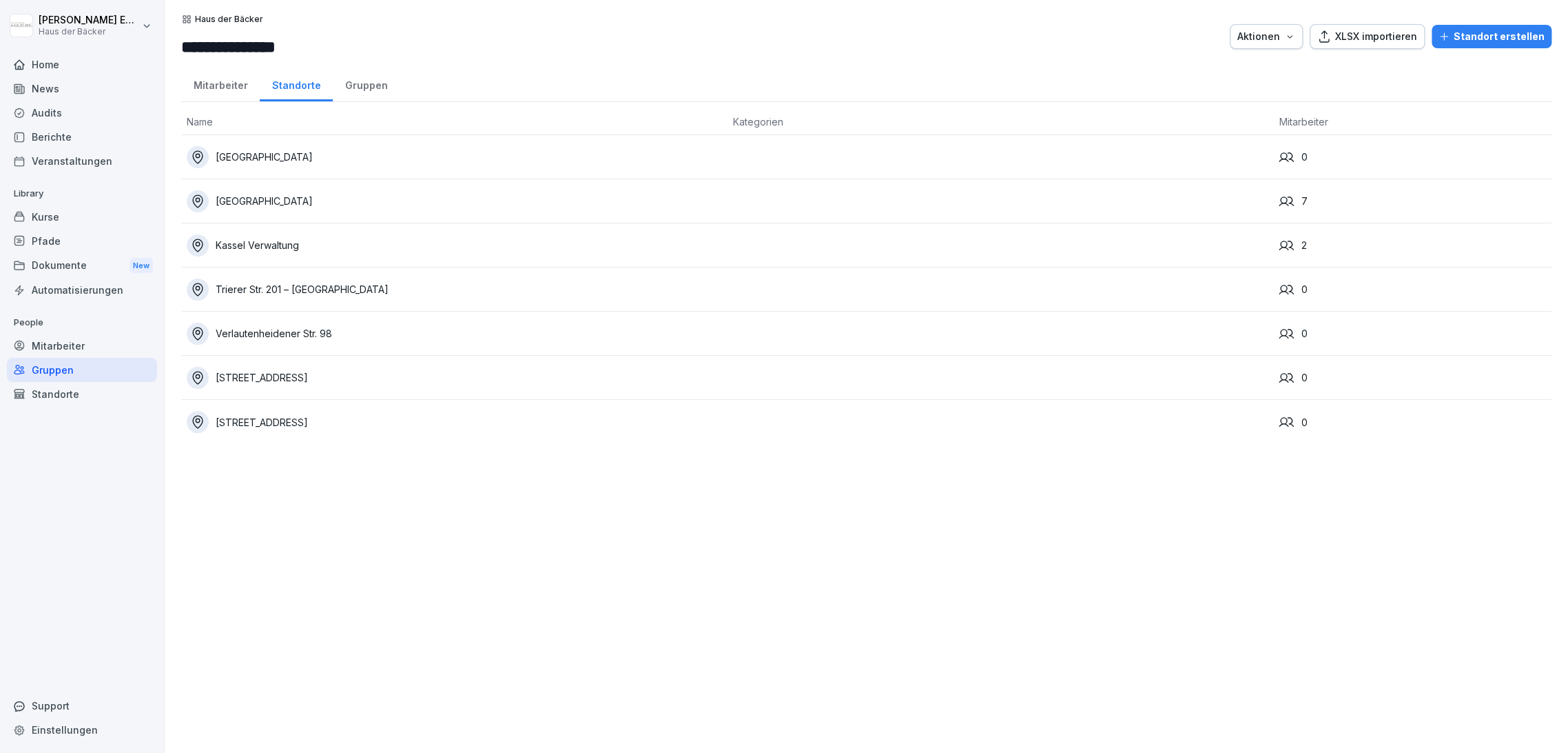
click at [226, 85] on div "Mitarbeiter" at bounding box center [220, 83] width 79 height 35
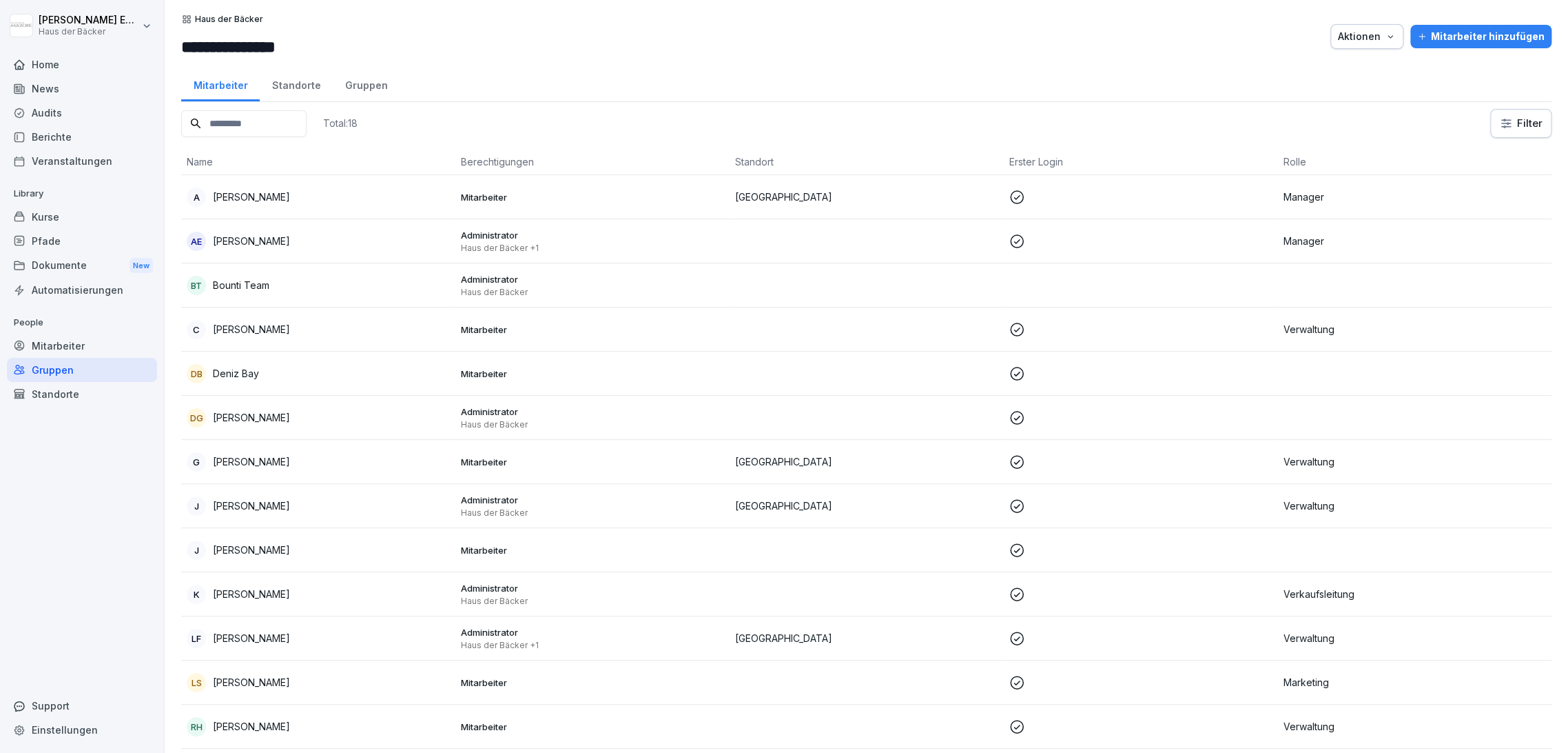
click at [95, 386] on div "Standorte" at bounding box center [82, 394] width 150 height 24
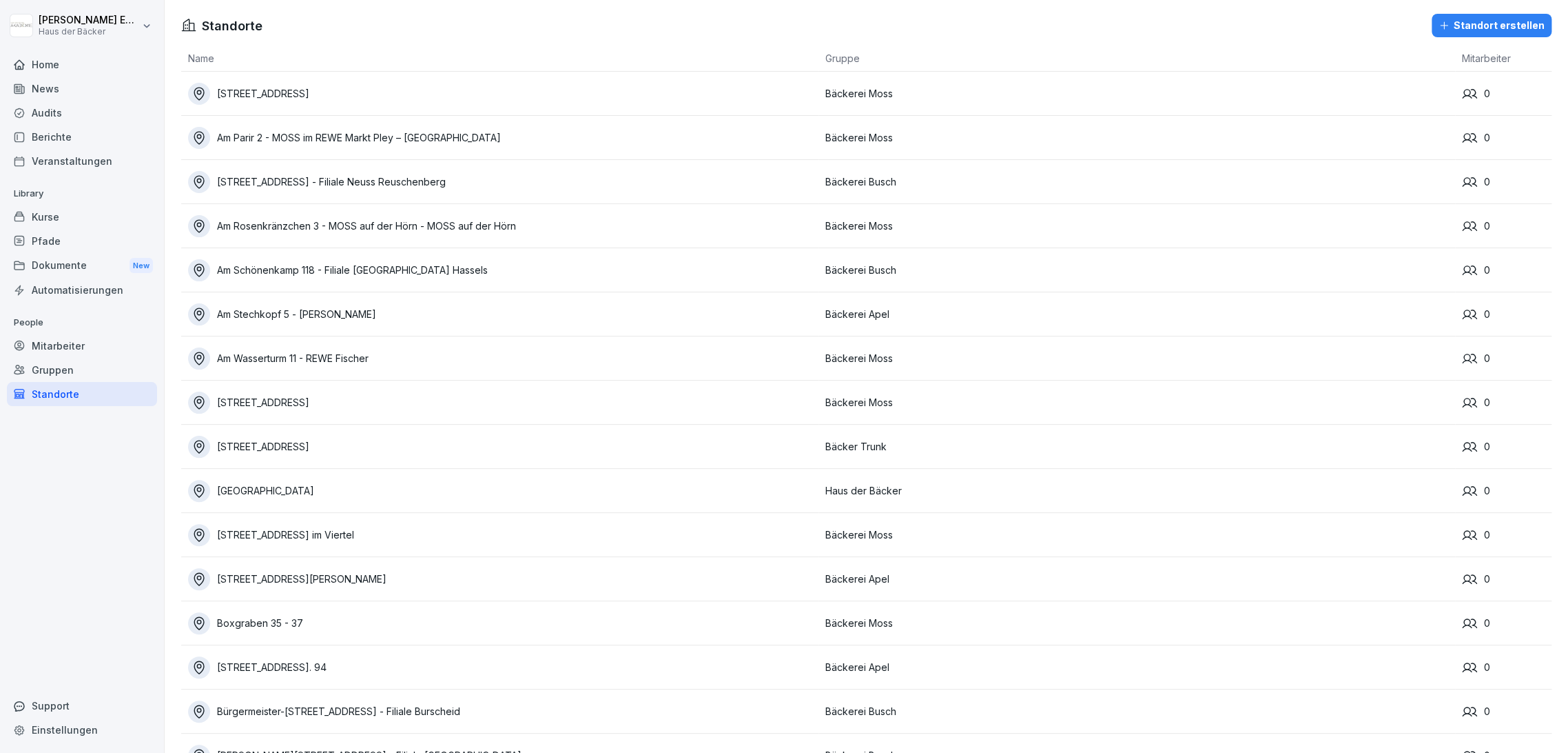
click at [94, 370] on div "Gruppen" at bounding box center [82, 369] width 150 height 24
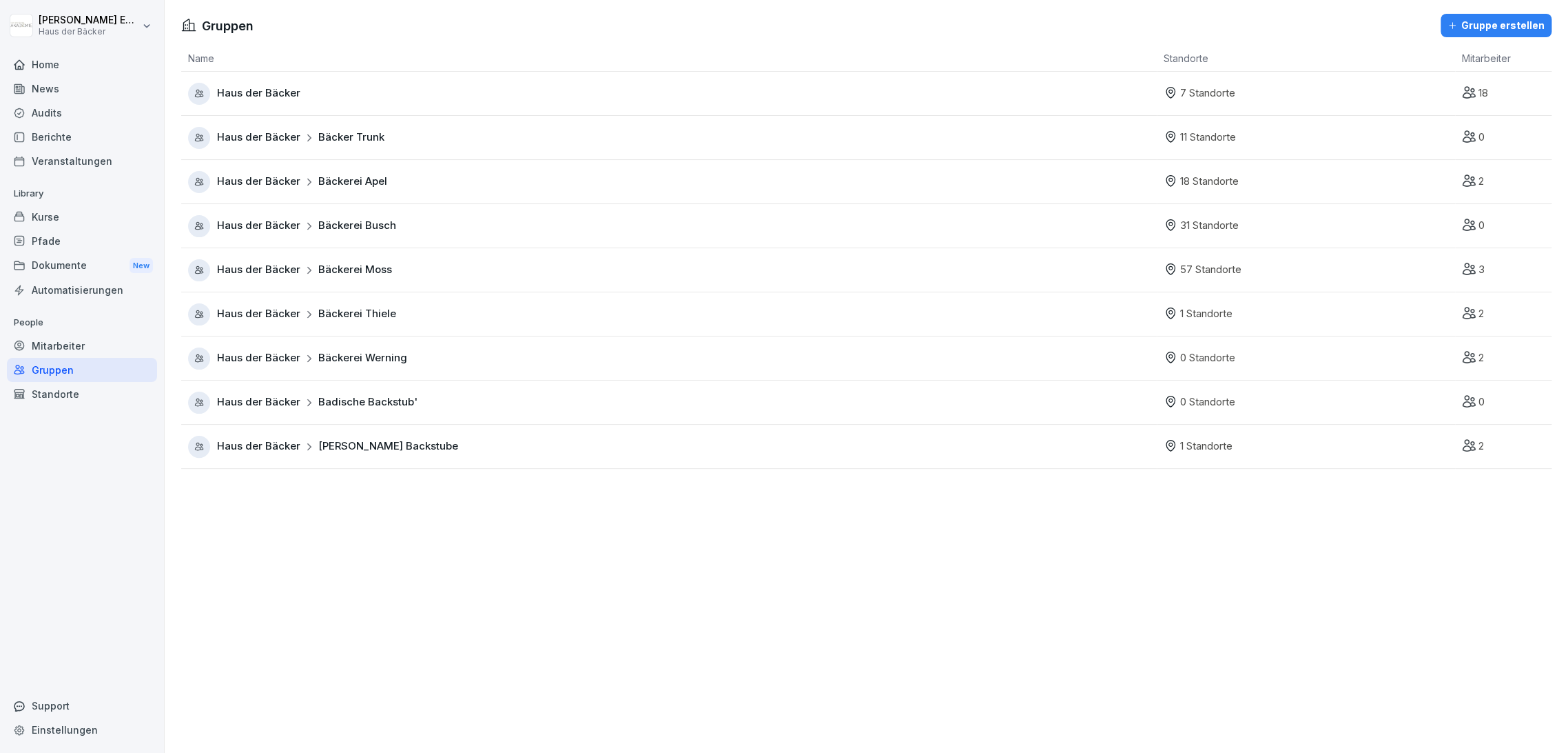
click at [82, 338] on div "Mitarbeiter" at bounding box center [82, 346] width 150 height 24
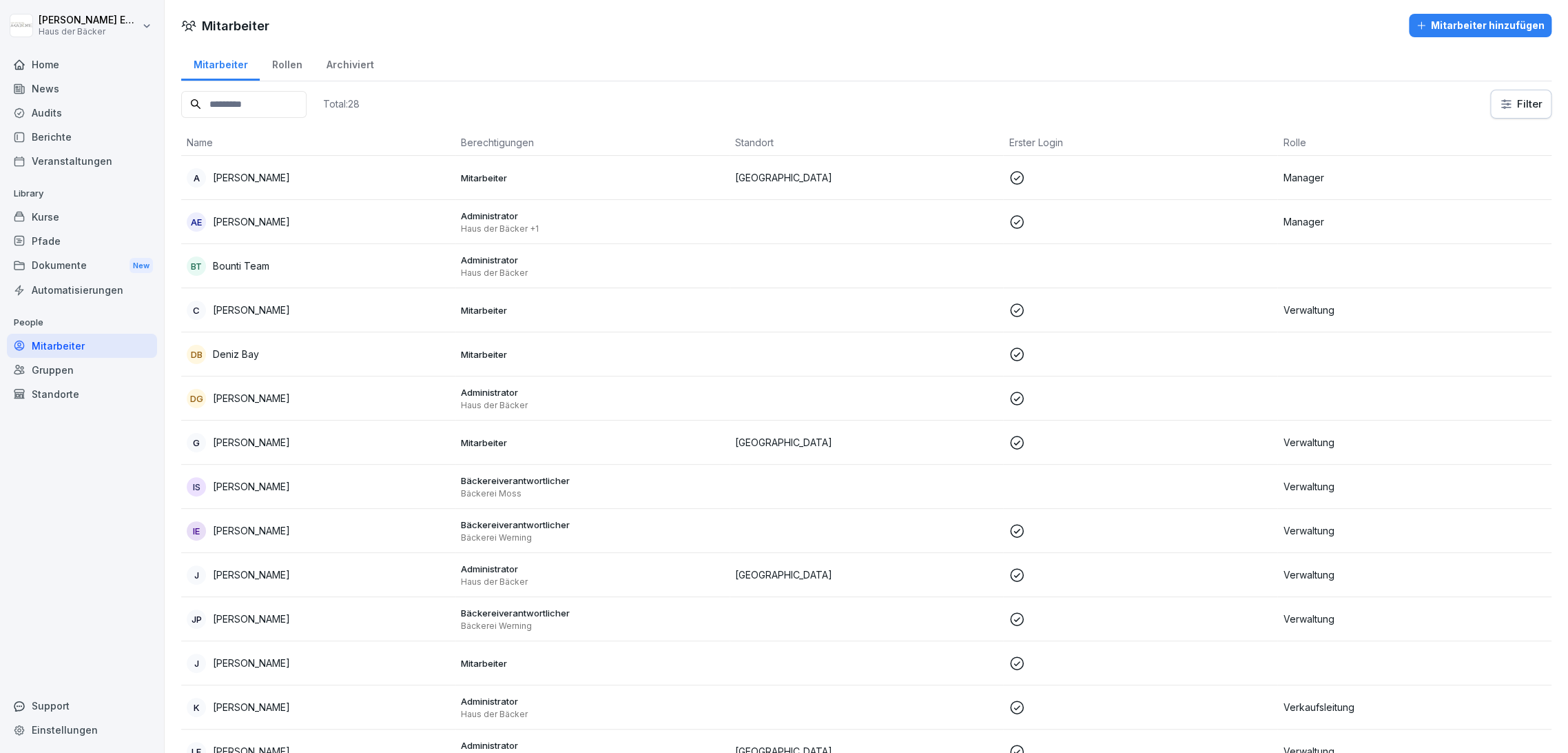
click at [271, 66] on div "Rollen" at bounding box center [287, 62] width 54 height 35
click at [271, 66] on div "Rollen" at bounding box center [287, 62] width 54 height 35
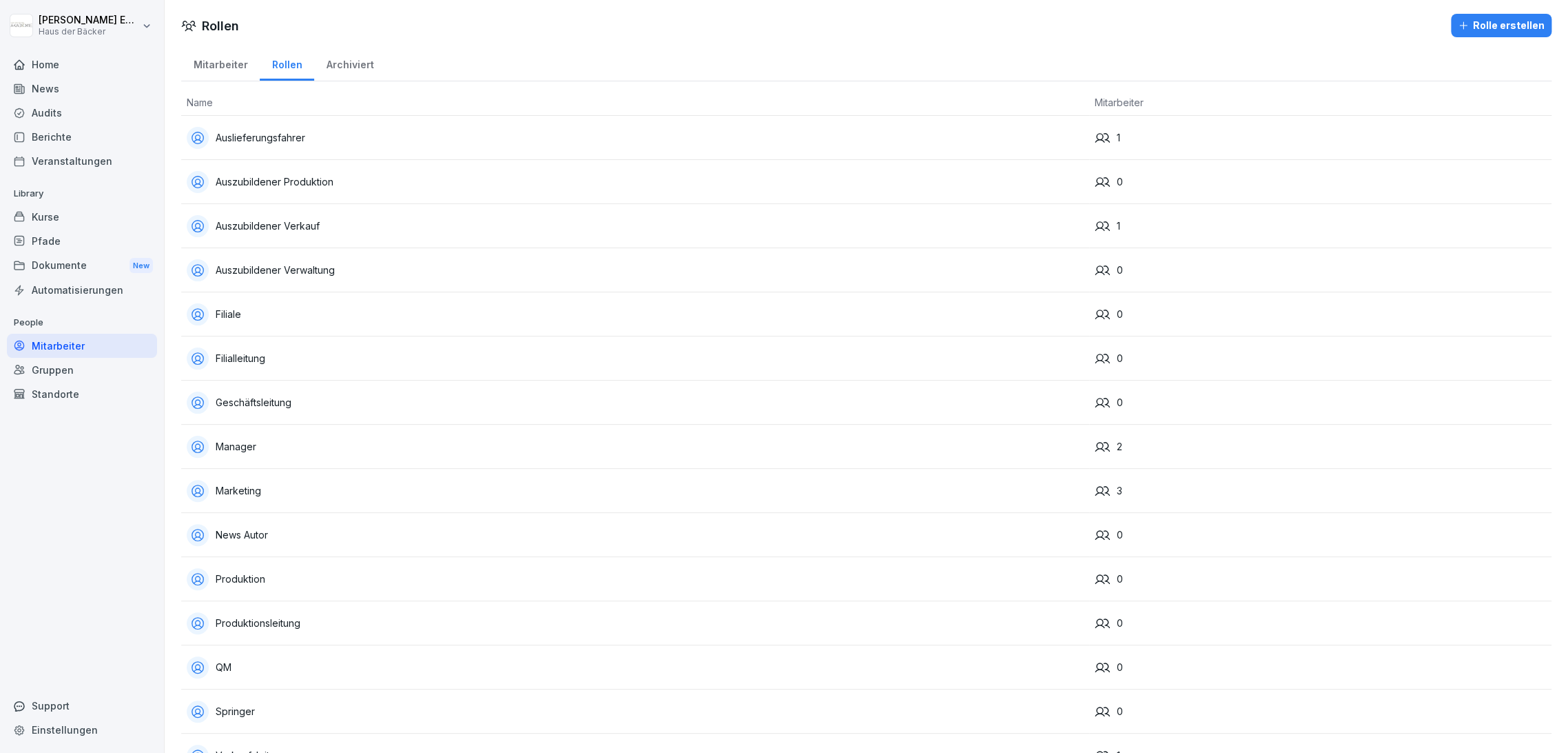
click at [1471, 25] on div "Rolle erstellen" at bounding box center [1501, 25] width 87 height 15
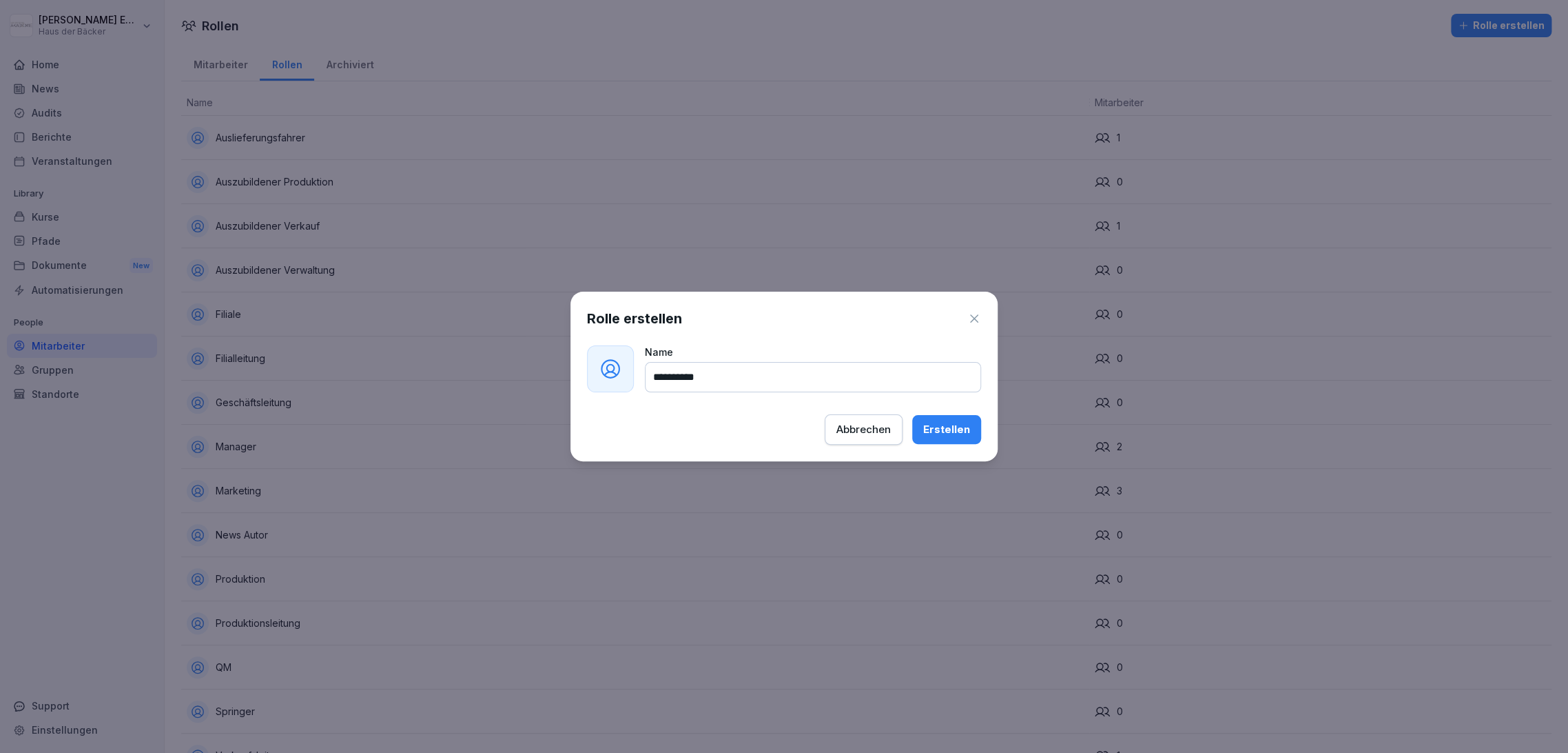
type input "**********"
click at [937, 416] on button "Erstellen" at bounding box center [946, 429] width 69 height 29
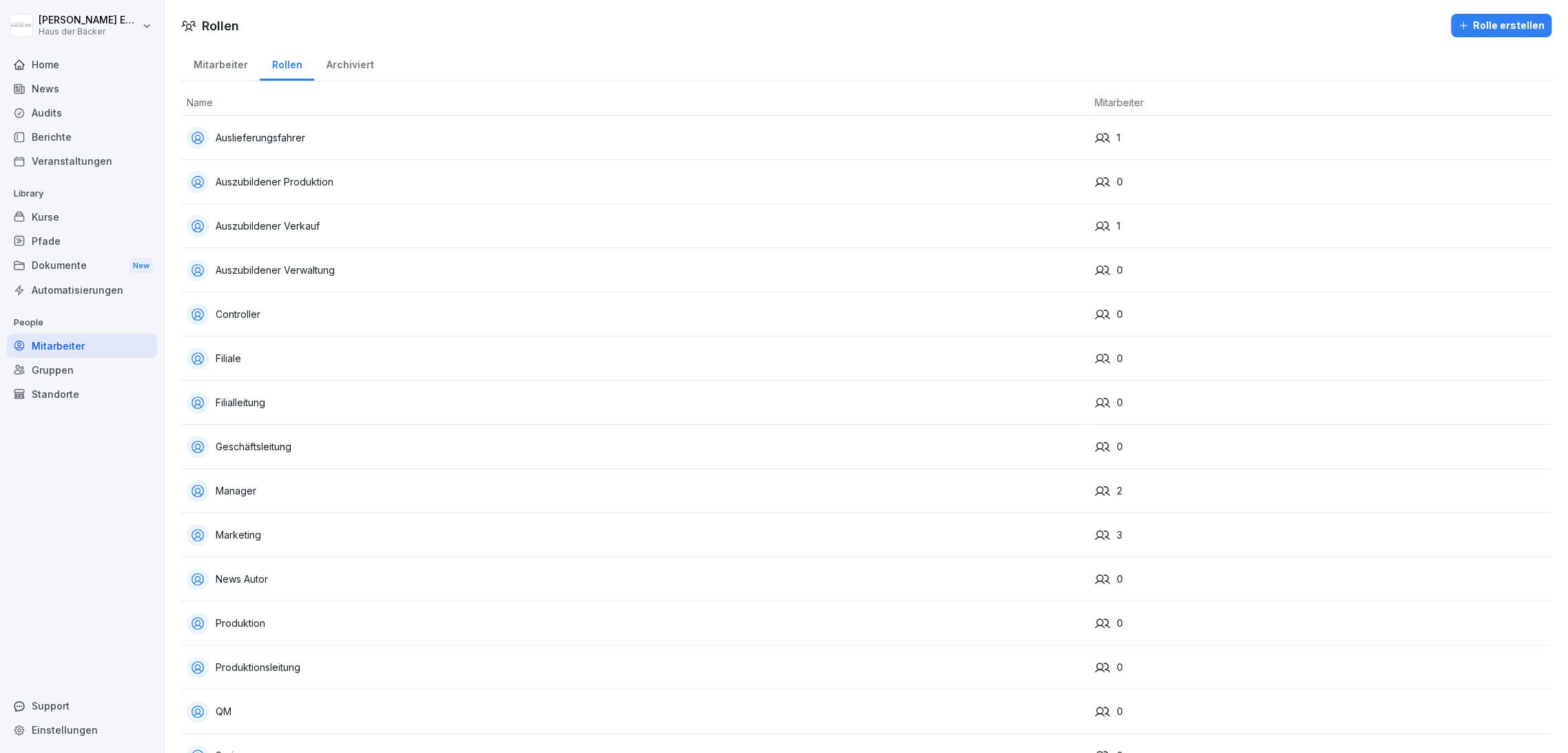
click at [1464, 19] on div "Rolle erstellen" at bounding box center [1501, 25] width 87 height 15
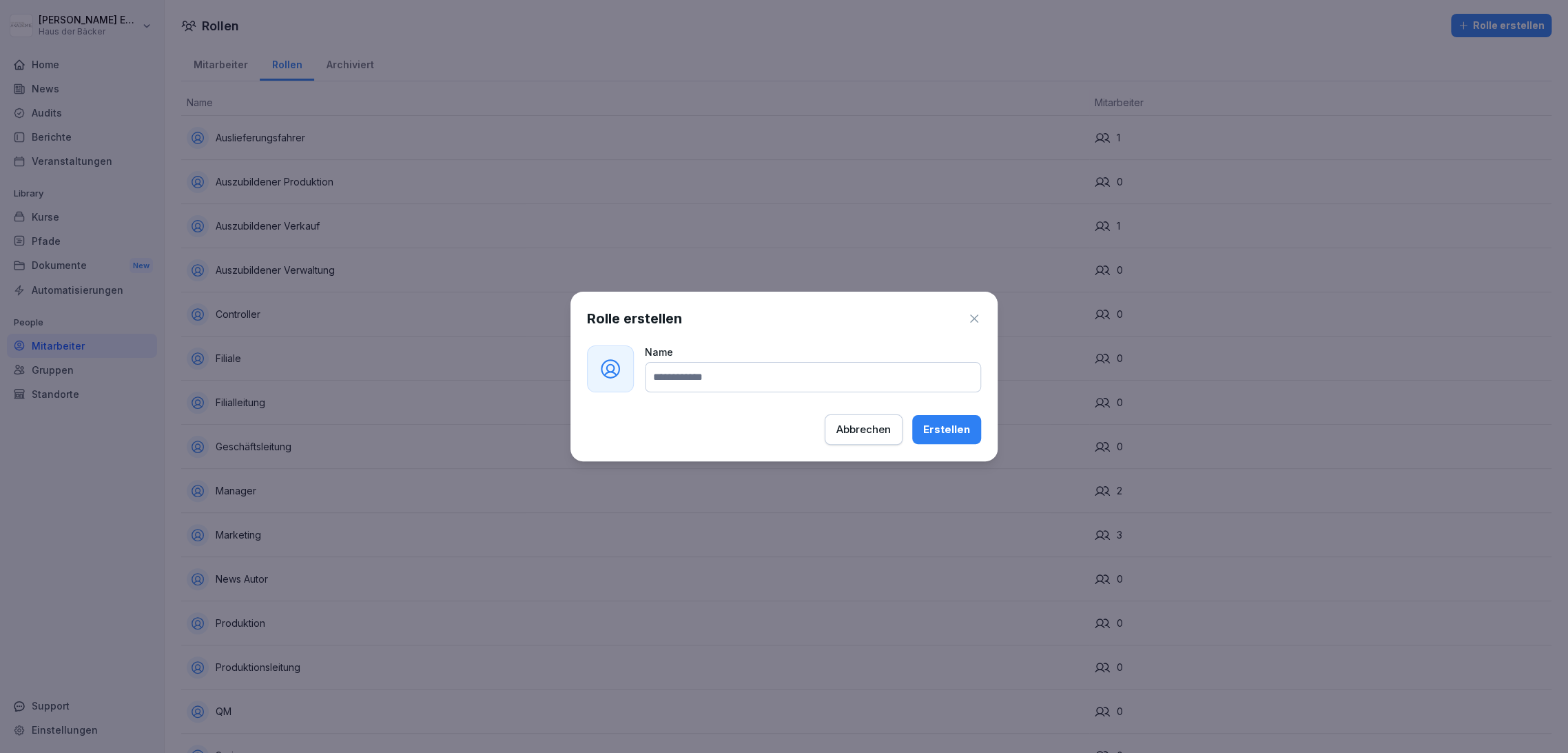
click at [975, 319] on icon "button" at bounding box center [974, 318] width 14 height 14
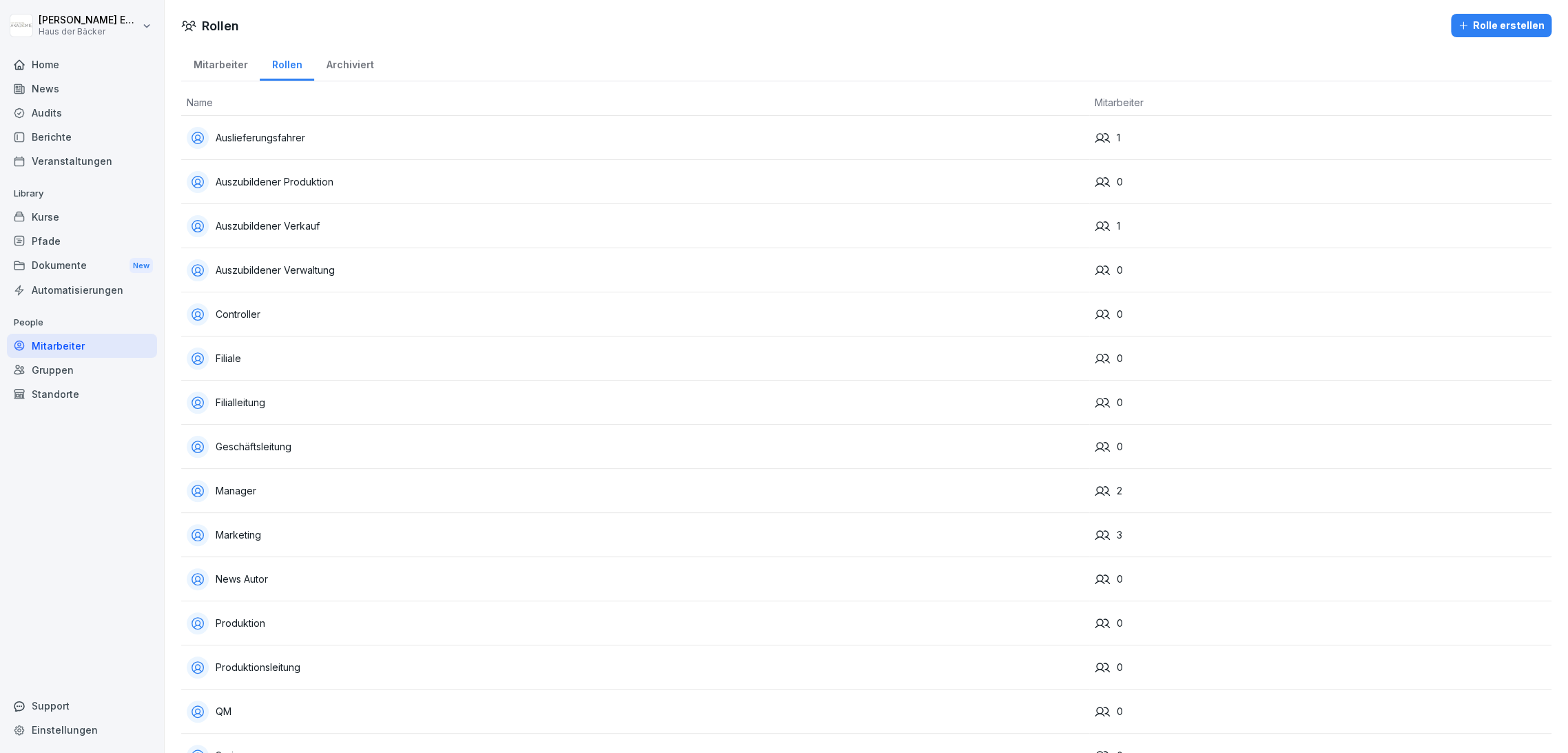
click at [94, 346] on div "Mitarbeiter" at bounding box center [82, 346] width 150 height 24
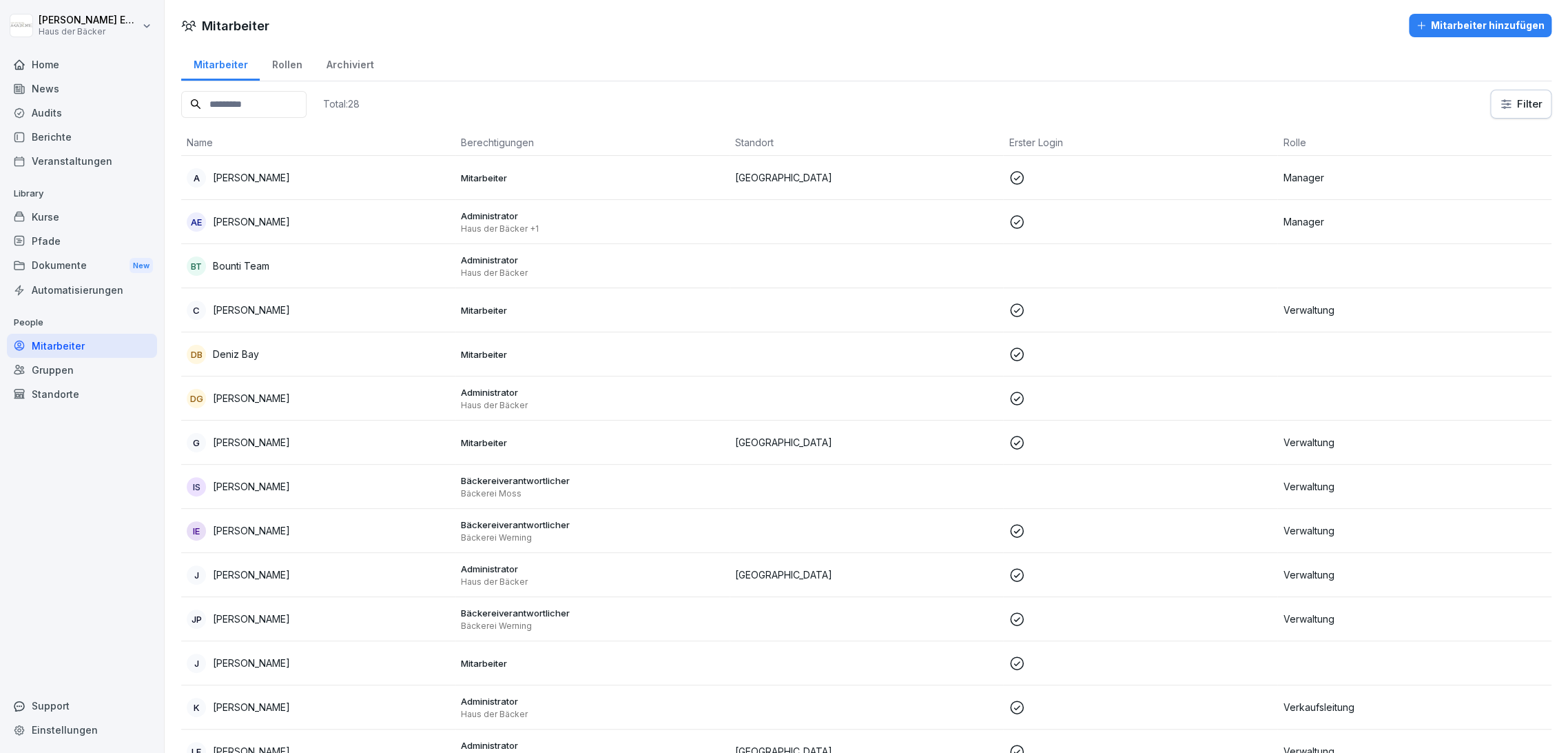
click at [1431, 31] on div "Mitarbeiter hinzufügen" at bounding box center [1480, 25] width 128 height 15
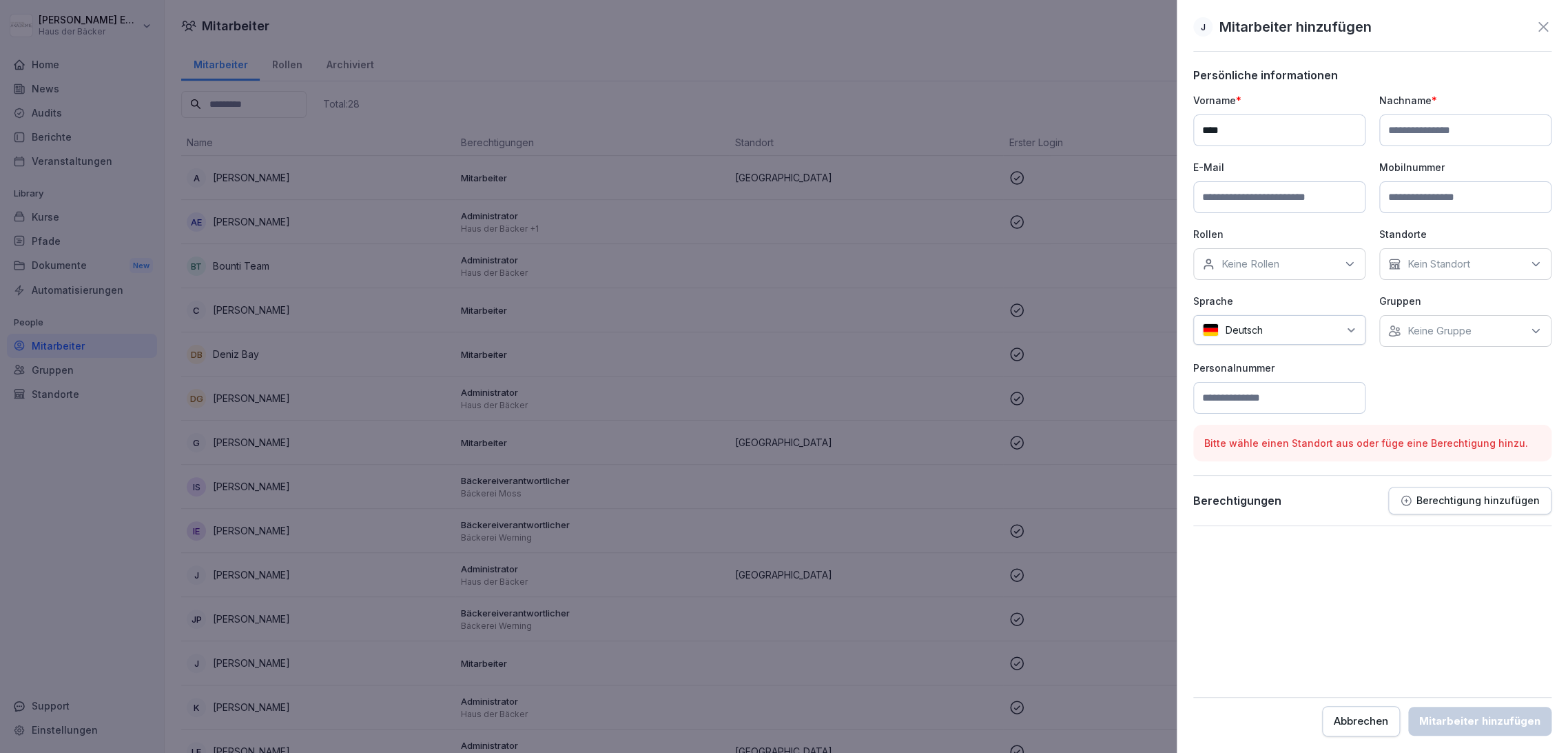
type input "****"
type input "*****"
click at [1281, 201] on input at bounding box center [1279, 196] width 172 height 32
paste input "**********"
type input "**********"
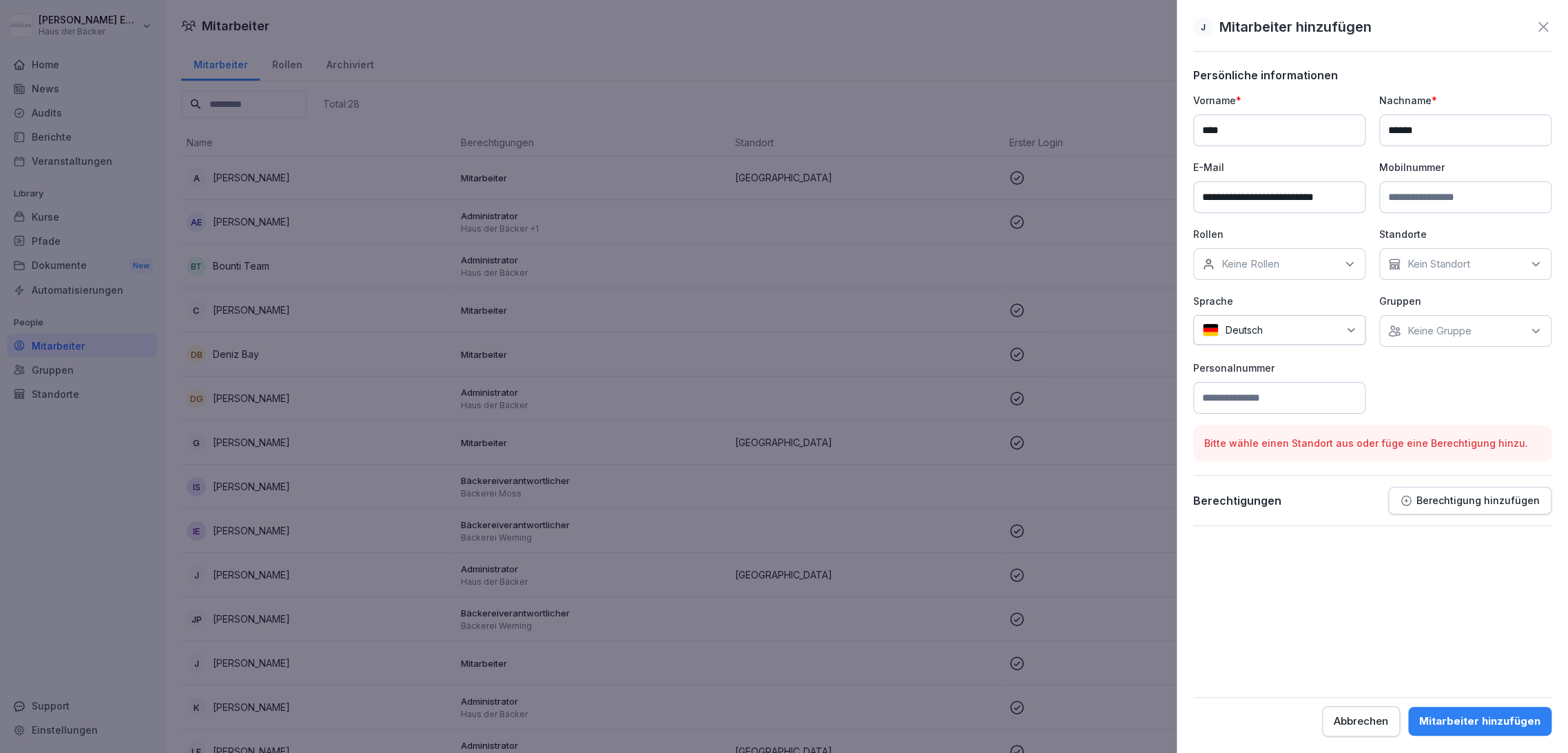
click at [1479, 199] on input at bounding box center [1466, 196] width 172 height 32
click at [1273, 273] on div "Keine Rollen" at bounding box center [1279, 263] width 172 height 32
click at [1248, 257] on p "Keine Rollen" at bounding box center [1250, 263] width 58 height 14
type input "*"
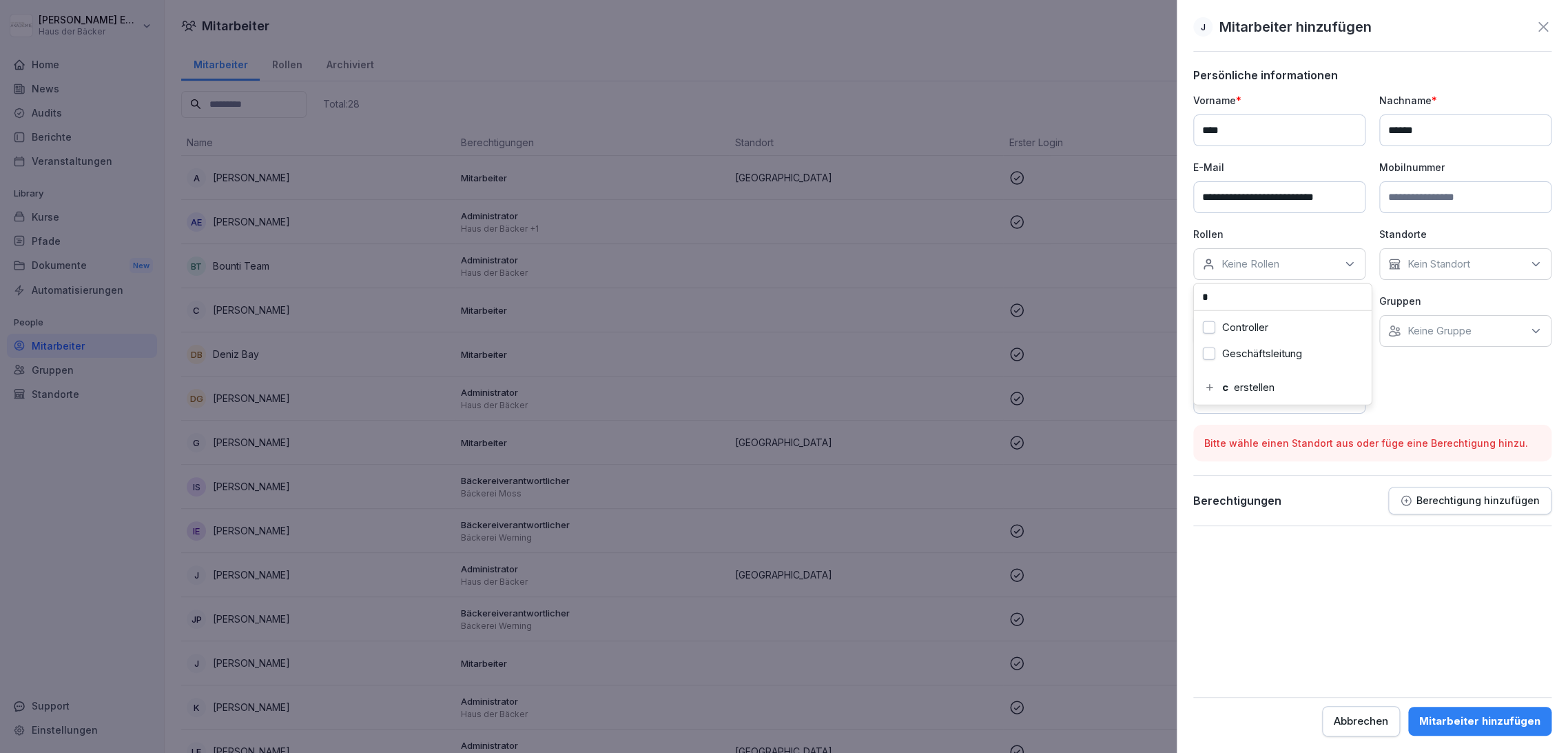
click at [1260, 328] on label "Controller" at bounding box center [1245, 328] width 46 height 13
click at [1513, 263] on div "Kein Standort" at bounding box center [1466, 263] width 172 height 32
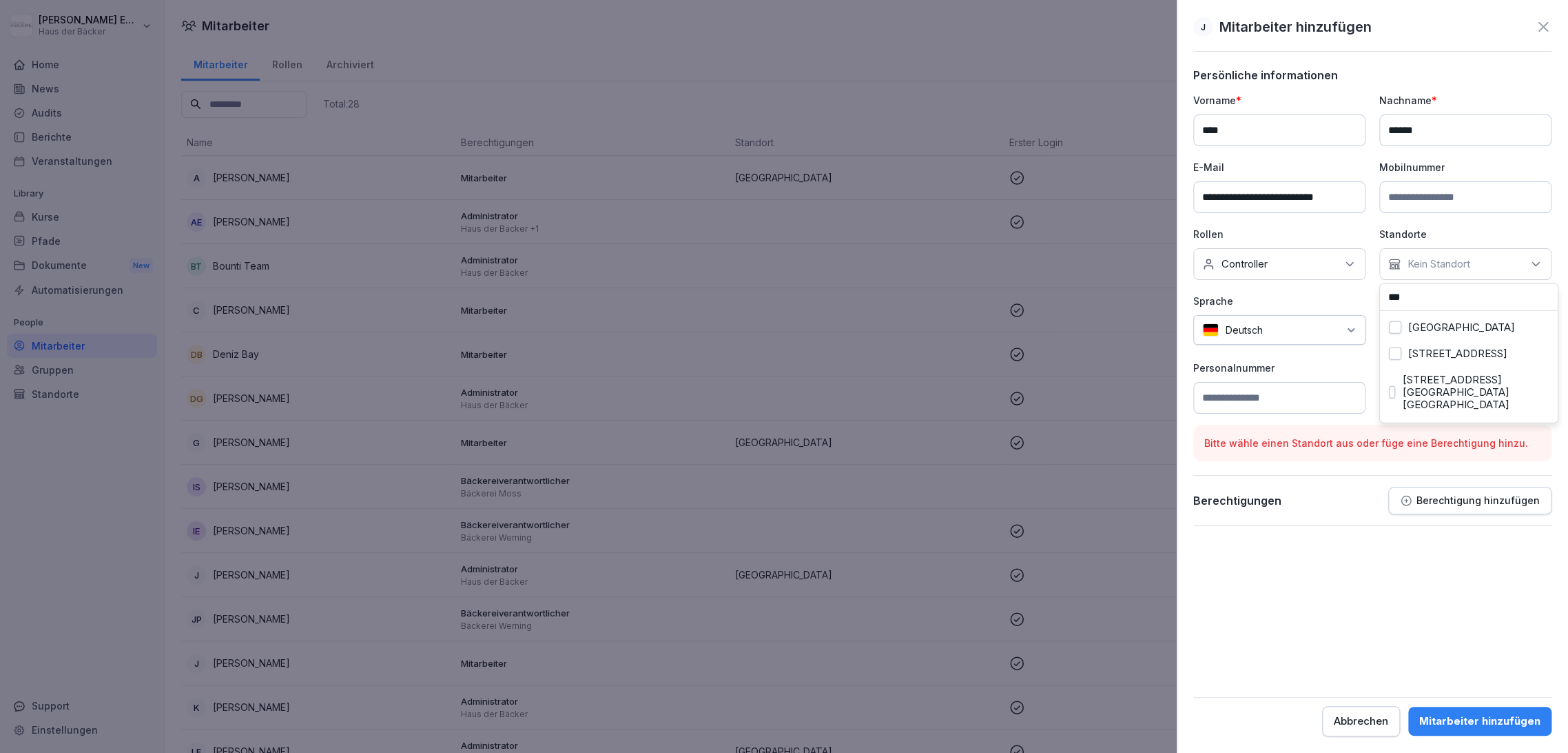
type input "***"
click at [1498, 322] on div "[GEOGRAPHIC_DATA]" at bounding box center [1468, 327] width 171 height 26
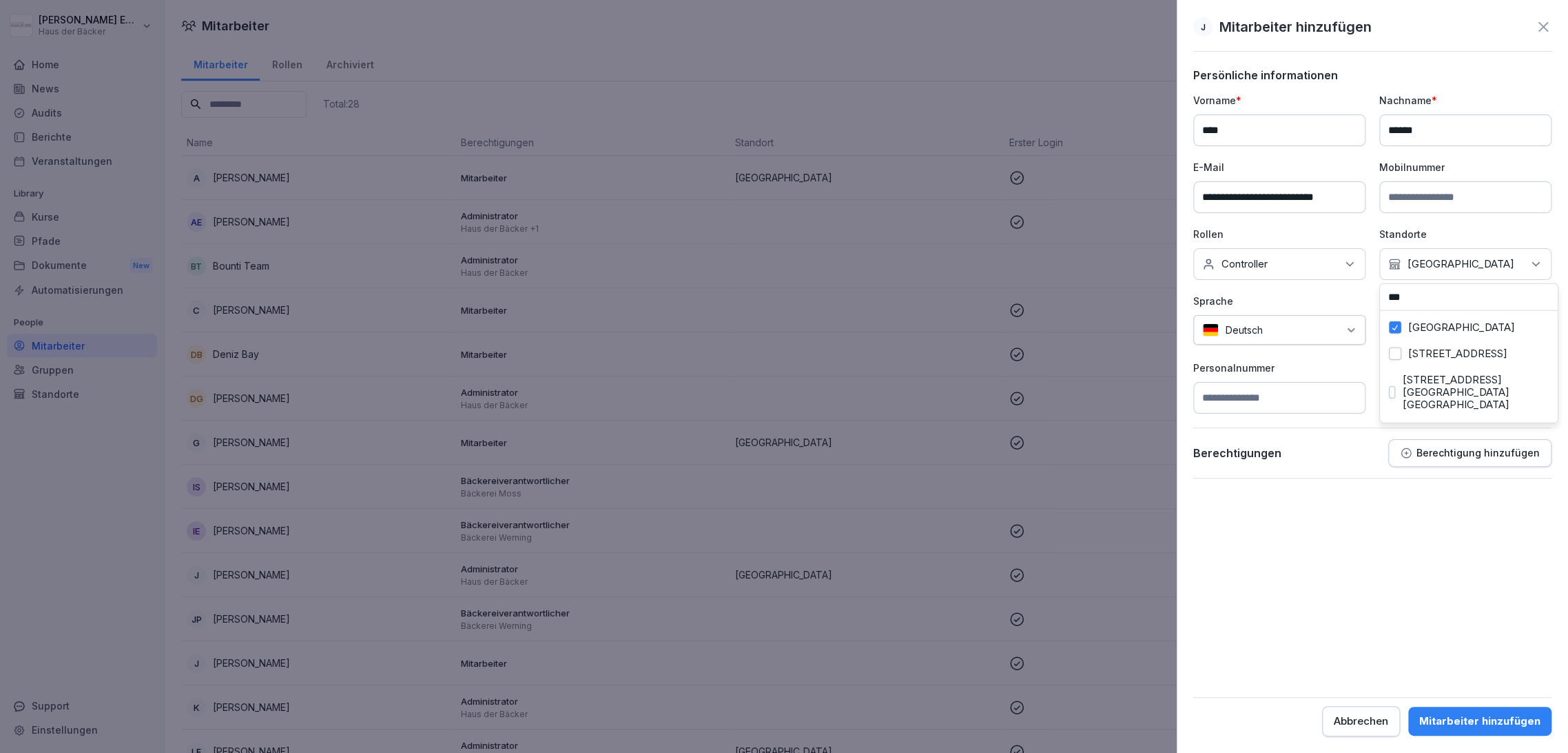
click at [1345, 372] on p "Personalnummer" at bounding box center [1279, 367] width 172 height 14
click at [1429, 328] on p "Keine Gruppe" at bounding box center [1440, 330] width 64 height 14
click at [1438, 387] on label "Haus der Bäcker" at bounding box center [1449, 394] width 80 height 13
click at [1348, 358] on div "**********" at bounding box center [1373, 253] width 358 height 320
click at [1523, 722] on div "Mitarbeiter hinzufügen" at bounding box center [1480, 720] width 121 height 15
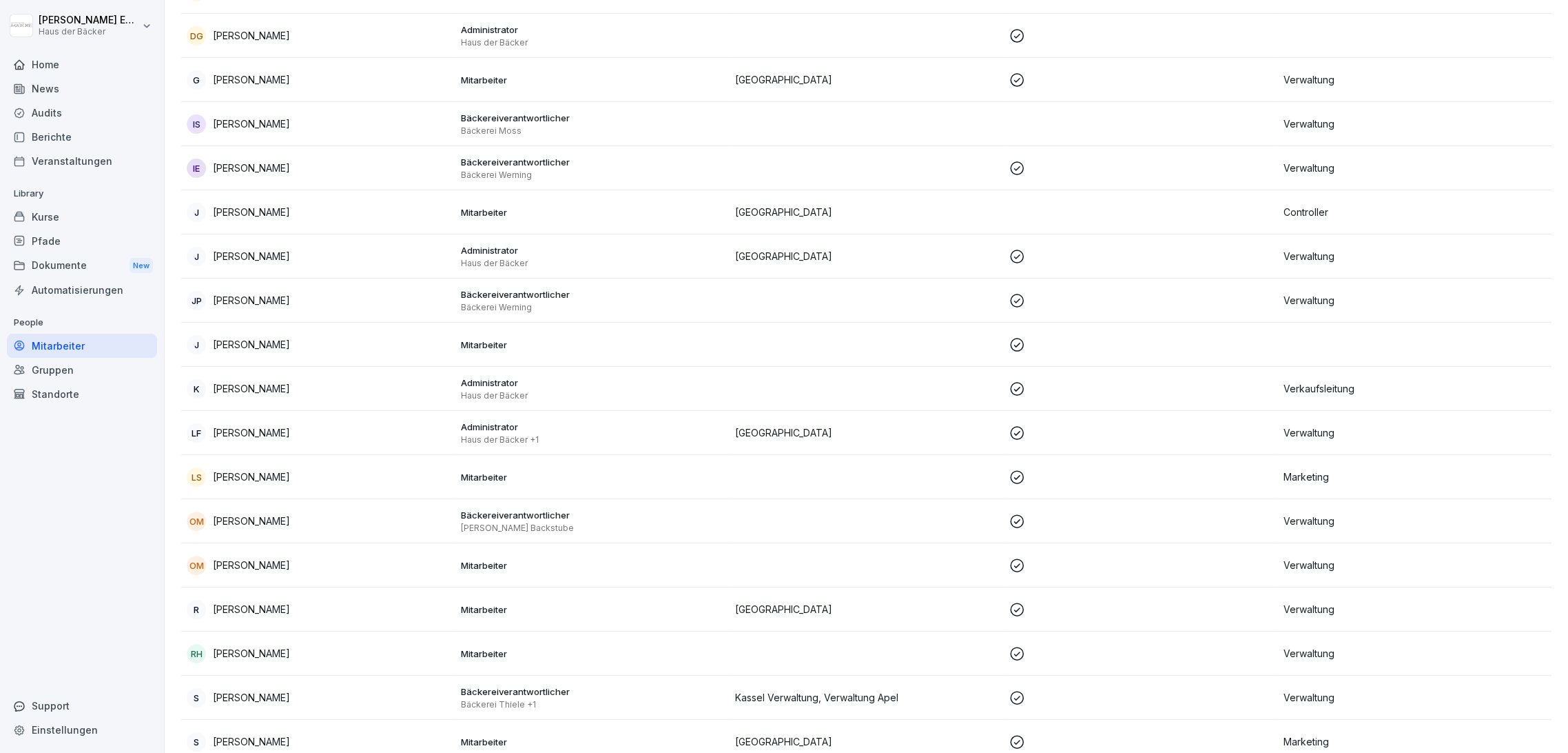
scroll to position [77, 0]
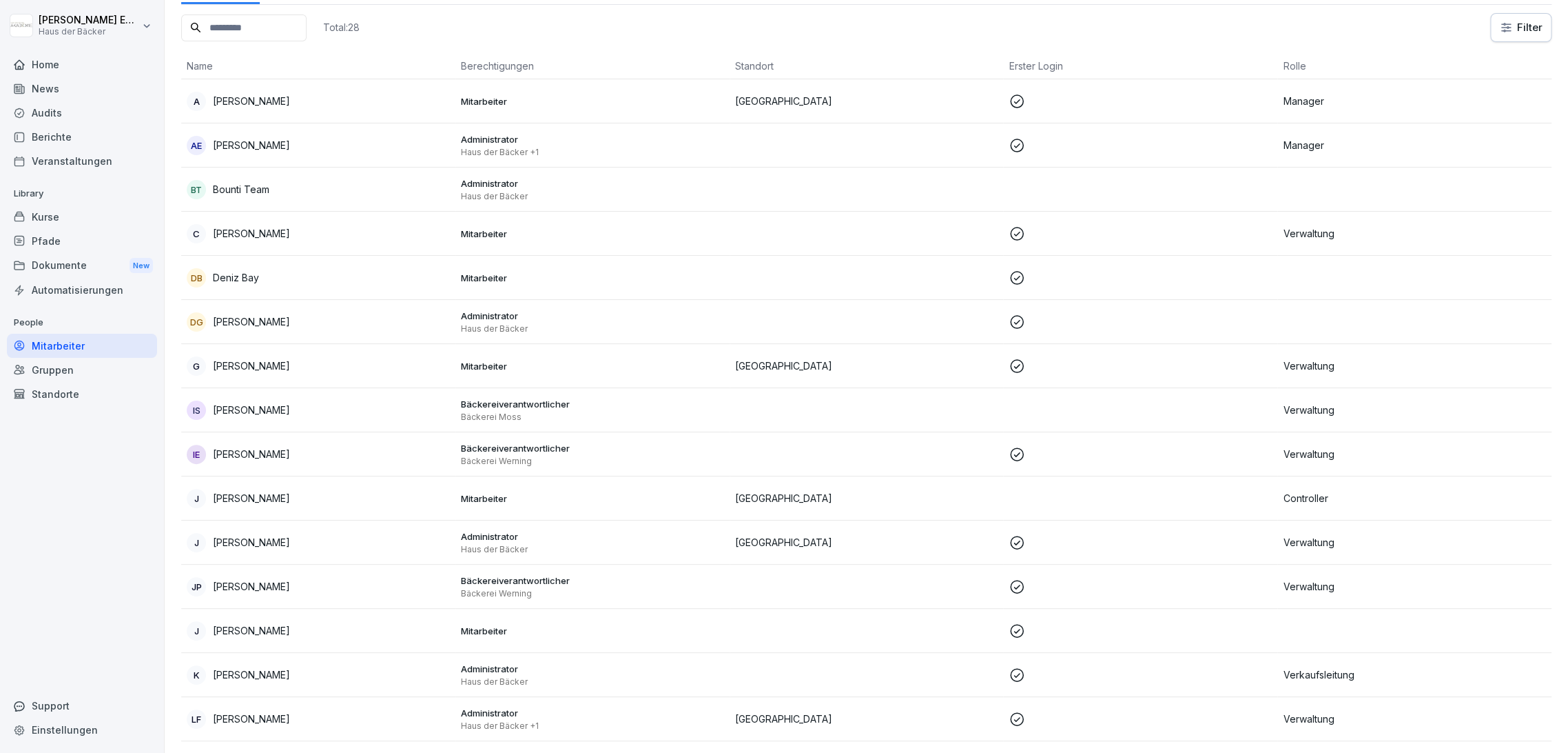
click at [26, 209] on div "Kurse" at bounding box center [82, 216] width 150 height 24
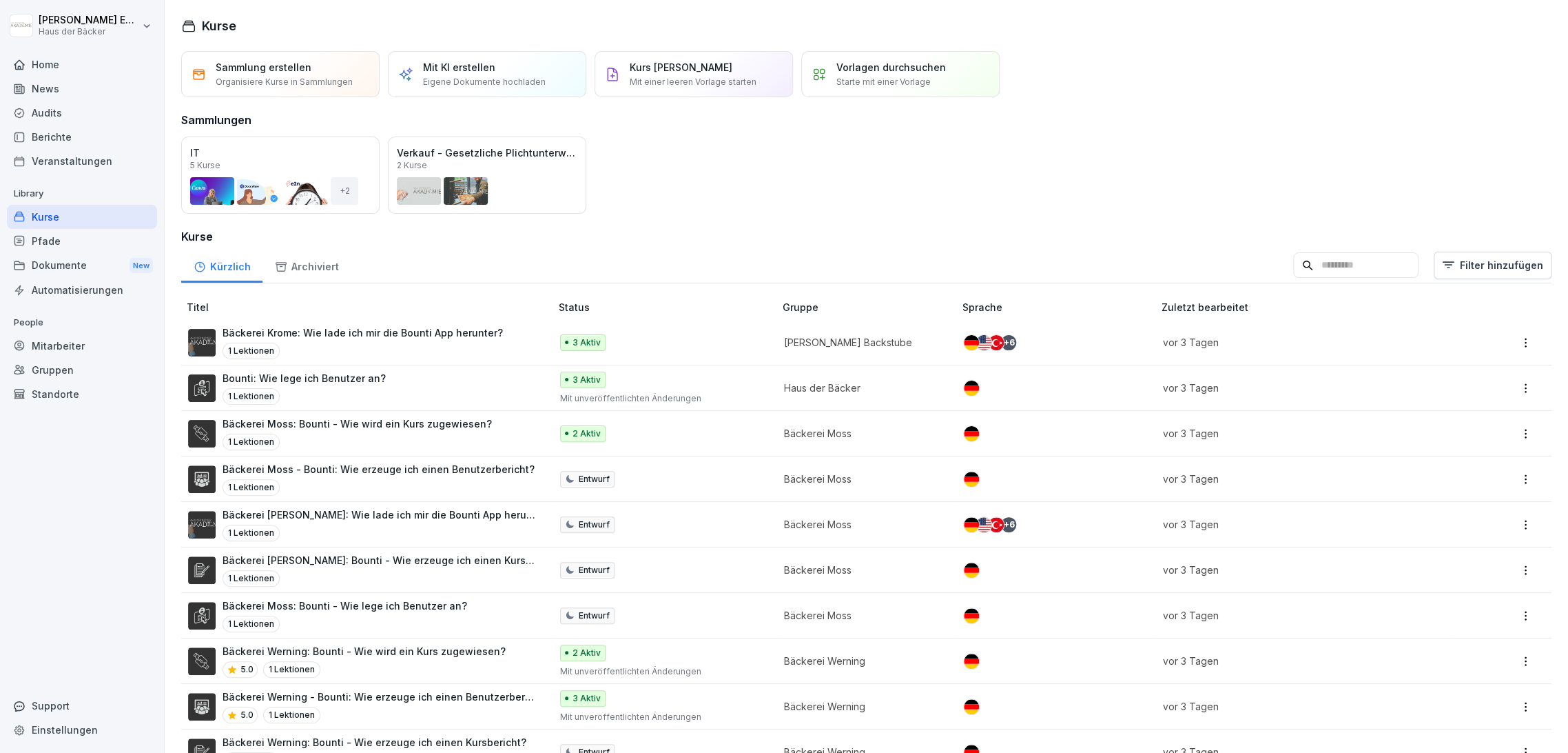
click at [0, 0] on div "Öffnen" at bounding box center [0, 0] width 0 height 0
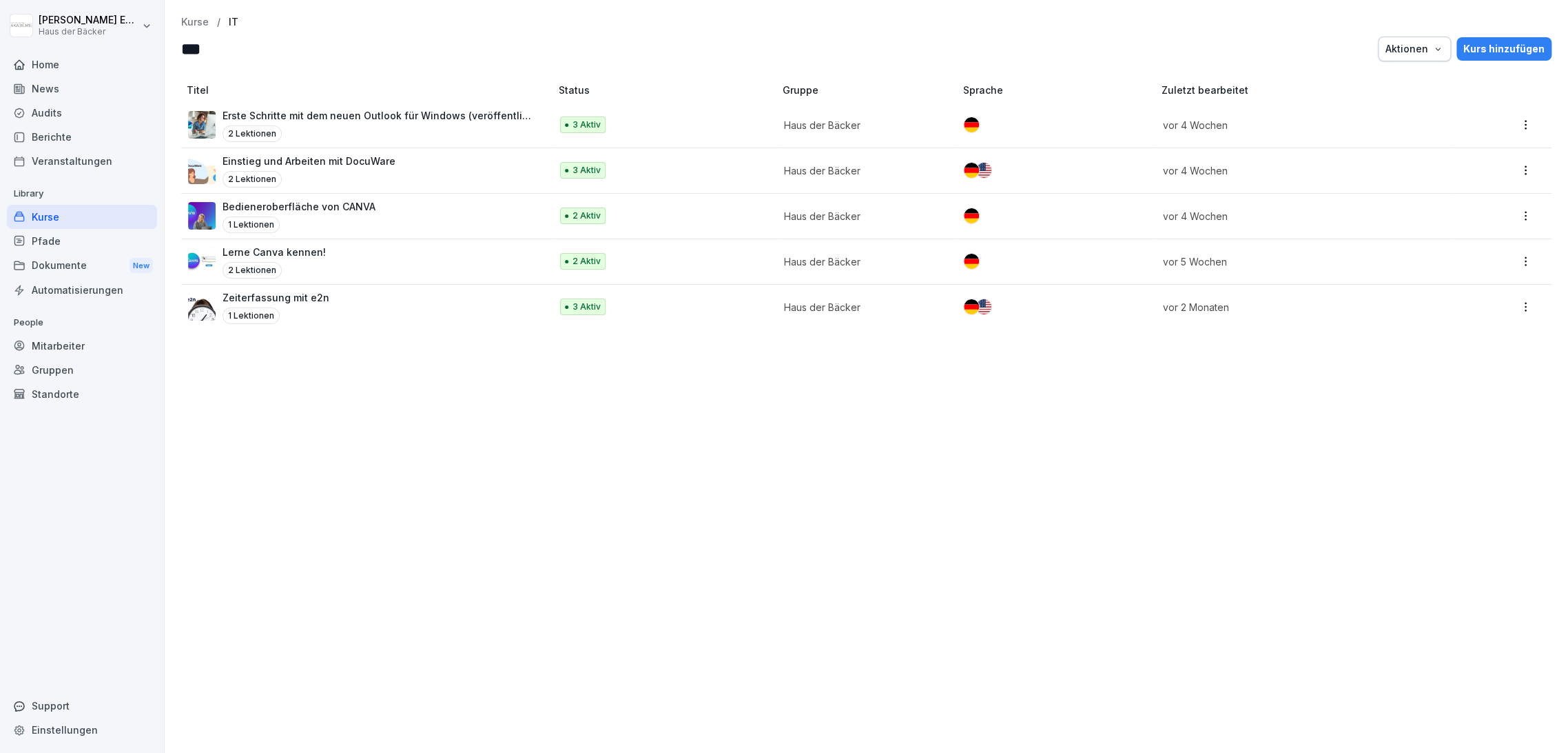
click at [319, 175] on div "2 Lektionen" at bounding box center [309, 179] width 173 height 16
